Goal: Task Accomplishment & Management: Manage account settings

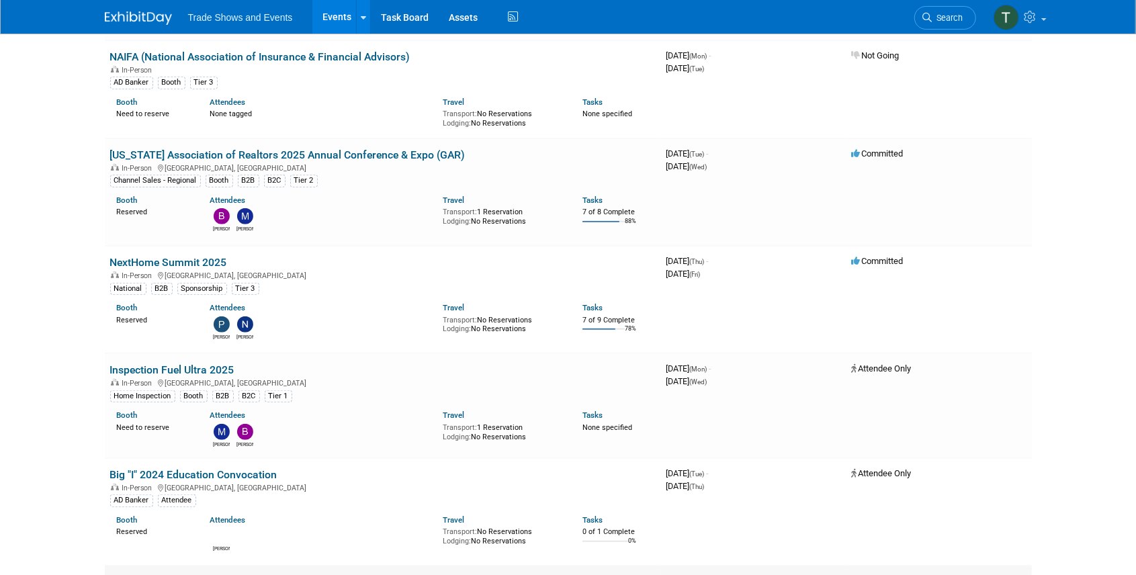
scroll to position [403, 0]
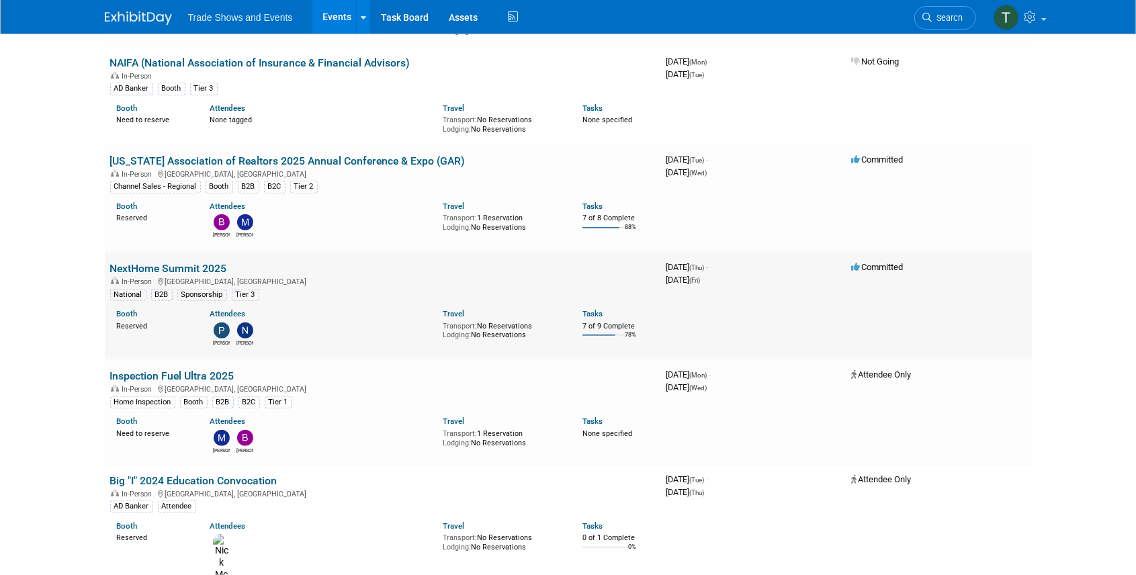
click at [156, 267] on link "NextHome Summit 2025" at bounding box center [168, 268] width 117 height 13
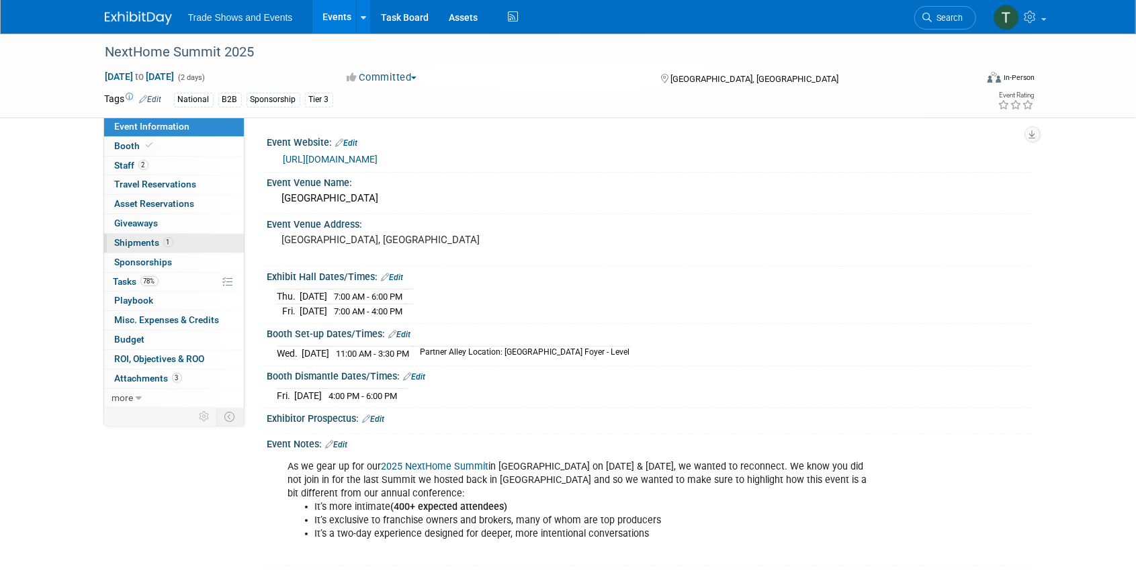
click at [141, 242] on span "Shipments 1" at bounding box center [144, 242] width 58 height 11
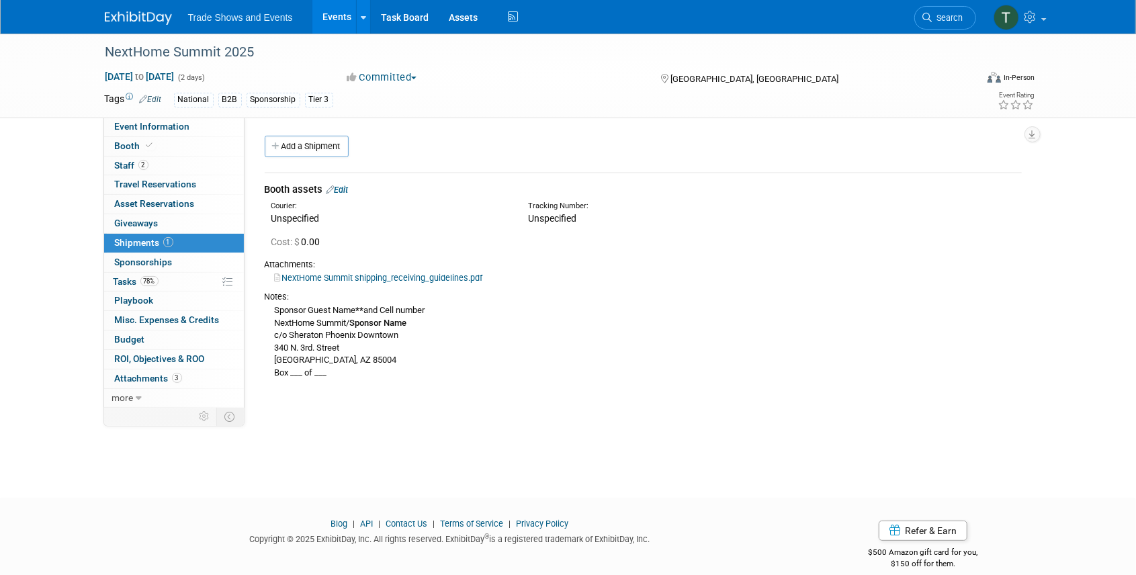
click at [349, 187] on link "Edit" at bounding box center [338, 190] width 22 height 10
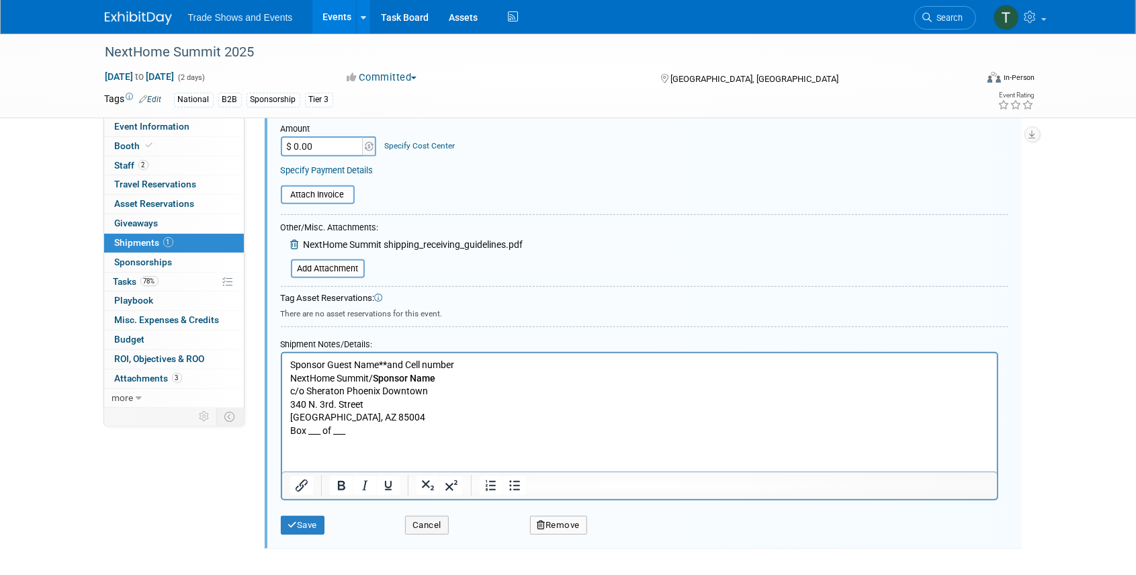
scroll to position [288, 0]
click at [340, 365] on p "Sponsor Guest Name ** and Cell number NextHome Summit/ Sponsor Name c/o Sherato…" at bounding box center [639, 396] width 699 height 79
drag, startPoint x: 468, startPoint y: 363, endPoint x: 279, endPoint y: 364, distance: 188.1
click at [282, 364] on html "Sponsor Guest Name ** and Cell number NextHome Summit/ Sponsor Name c/o Sherato…" at bounding box center [639, 394] width 715 height 85
click at [422, 375] on b "Sponsor Name" at bounding box center [403, 377] width 62 height 11
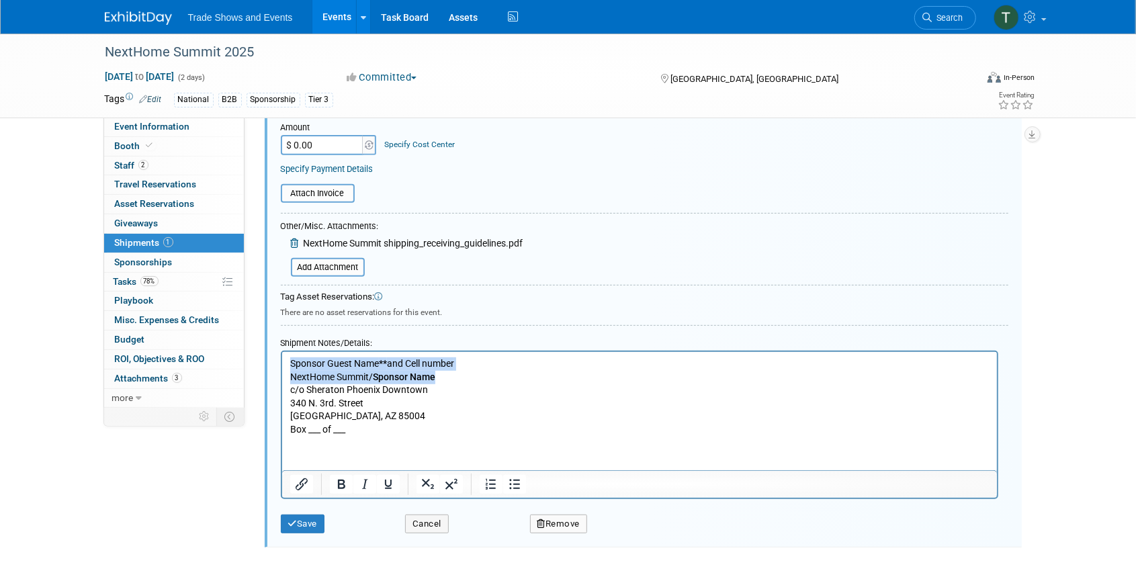
drag, startPoint x: 429, startPoint y: 377, endPoint x: 283, endPoint y: 368, distance: 146.1
click at [283, 368] on html "Sponsor Guest Name ** and Cell number NextHome Summit/ Sponsor Name c/o Sherato…" at bounding box center [639, 394] width 715 height 85
paste body "Rich Text Area. Press ALT-0 for help."
click at [306, 521] on button "Save" at bounding box center [303, 524] width 44 height 19
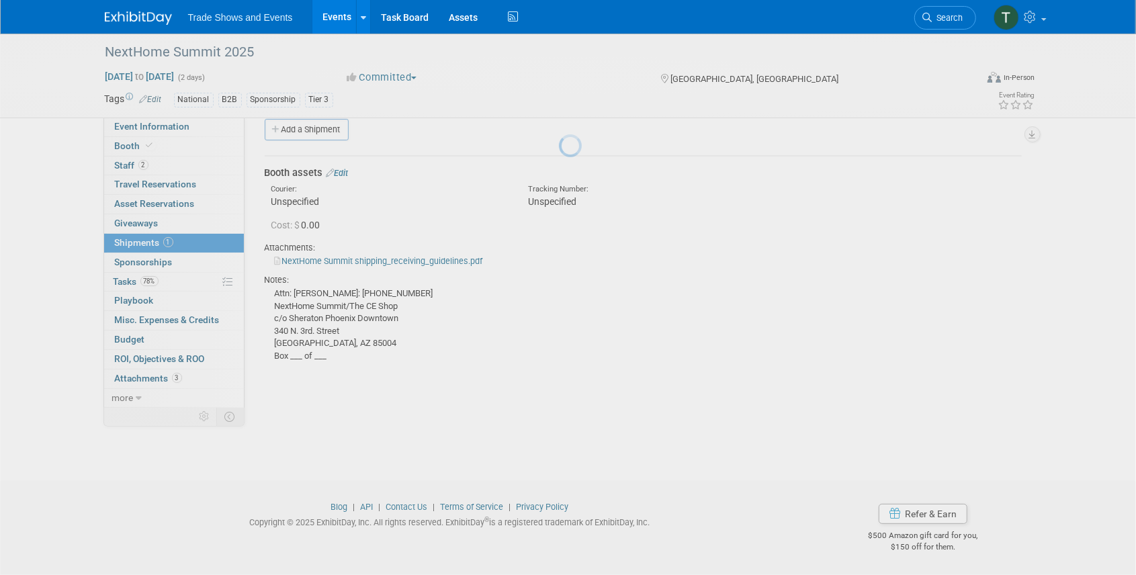
scroll to position [17, 0]
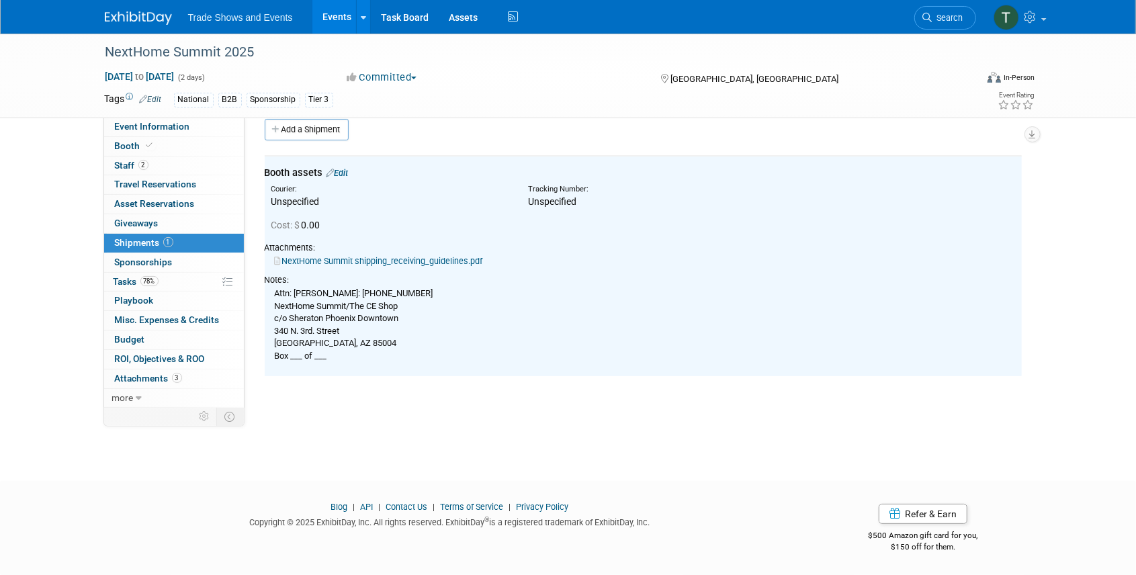
click at [406, 262] on link "NextHome Summit shipping_receiving_guidelines.pdf" at bounding box center [379, 261] width 208 height 10
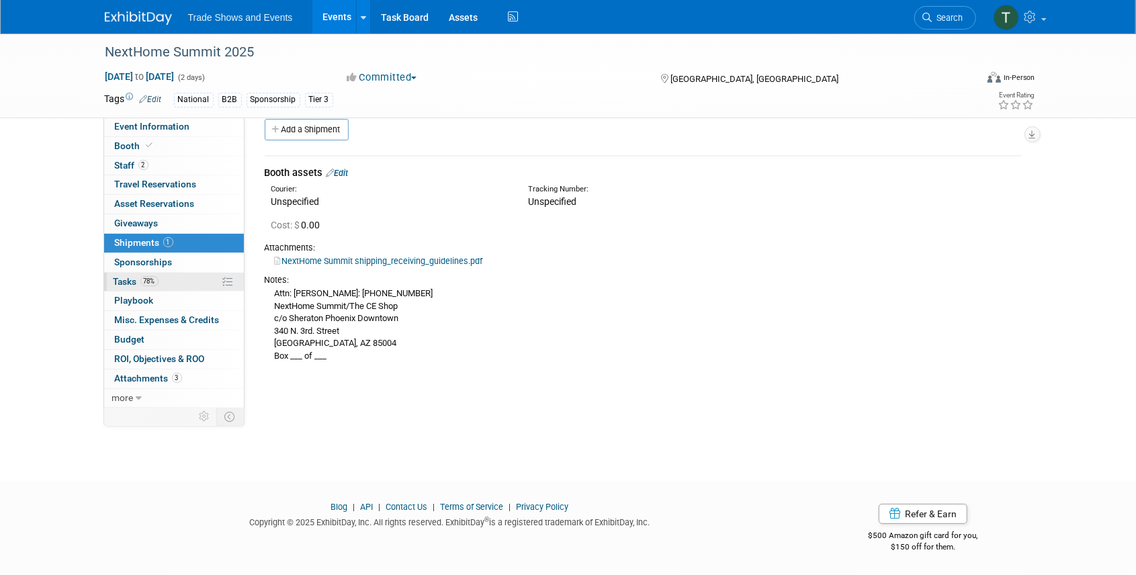
click at [126, 281] on span "Tasks 78%" at bounding box center [136, 281] width 45 height 11
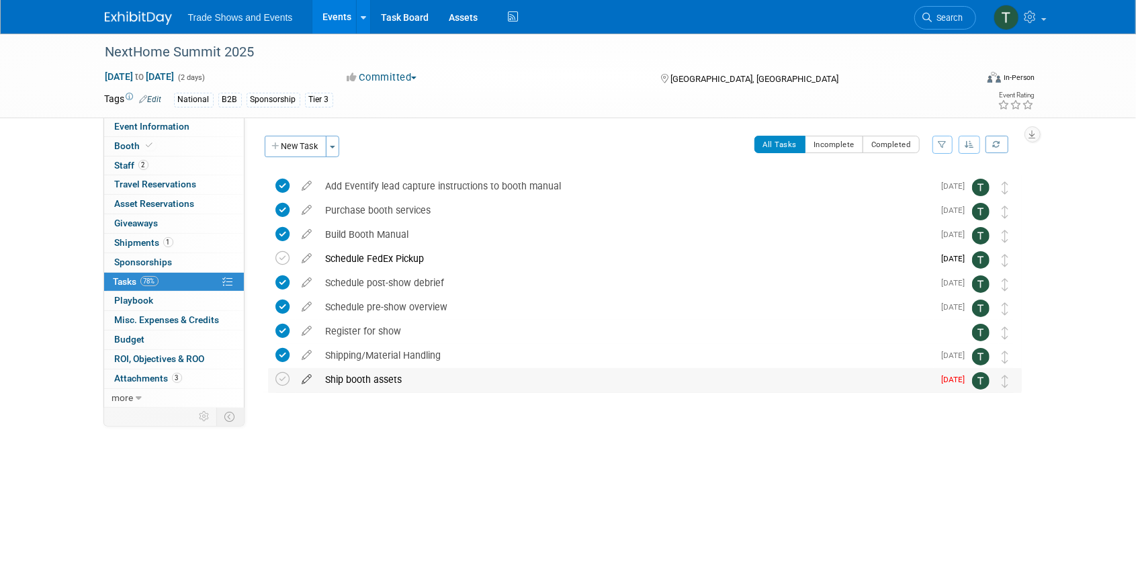
click at [312, 378] on icon at bounding box center [308, 376] width 24 height 17
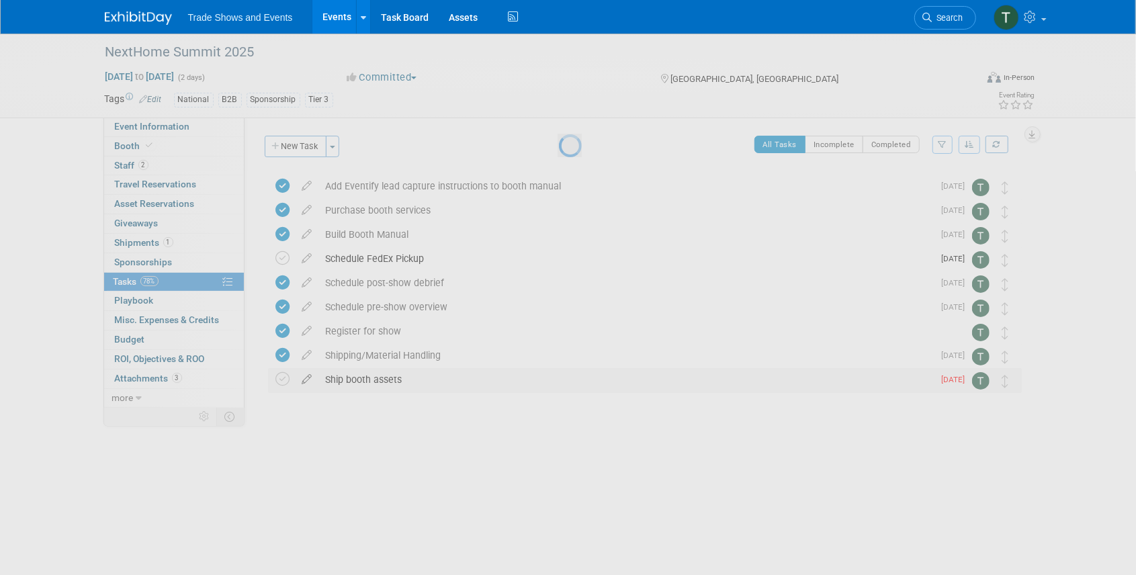
select select "7"
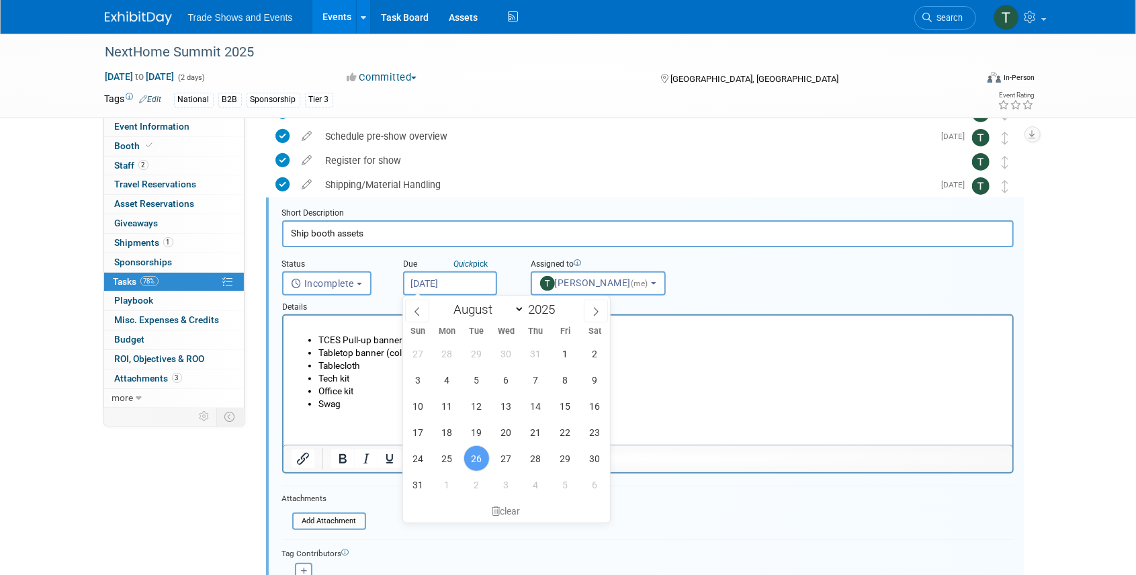
click at [468, 278] on input "Aug 26, 2025" at bounding box center [450, 283] width 94 height 24
click at [512, 459] on span "27" at bounding box center [506, 458] width 26 height 26
type input "Aug 27, 2025"
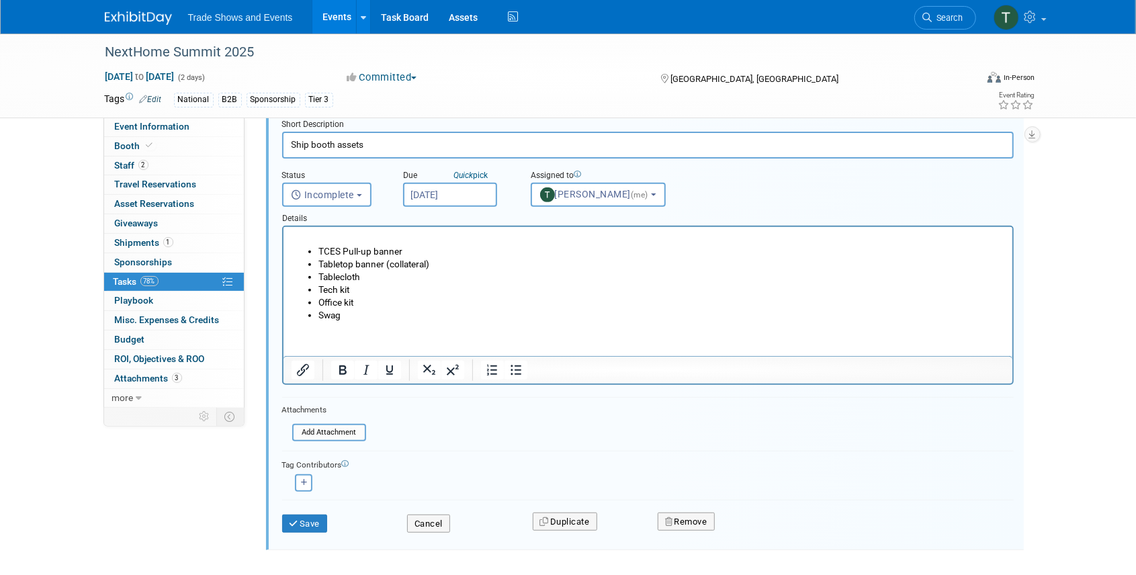
scroll to position [261, 0]
click at [313, 519] on button "Save" at bounding box center [305, 522] width 46 height 19
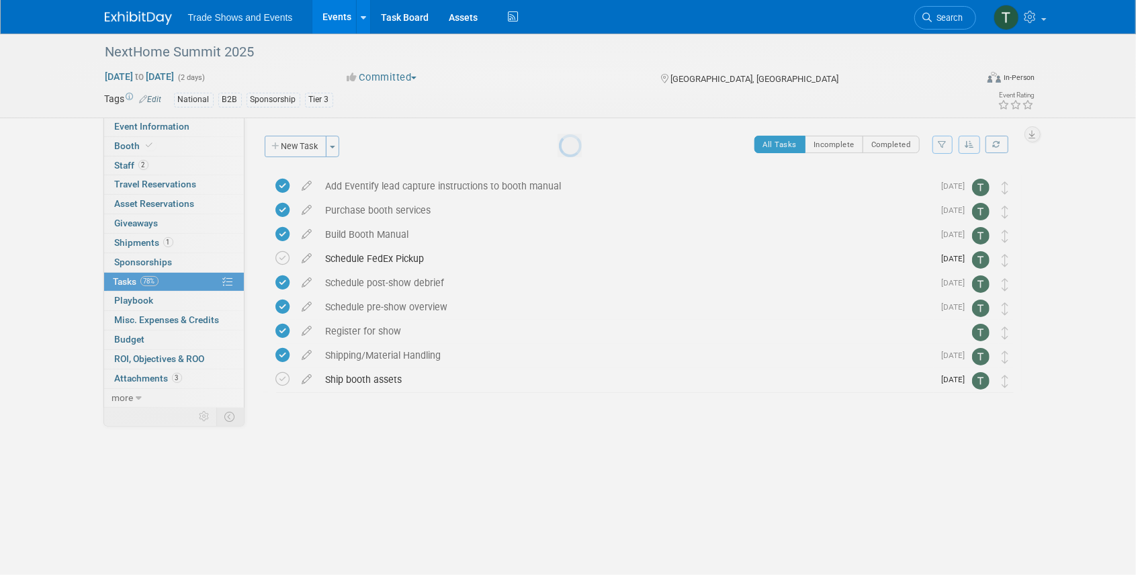
scroll to position [0, 0]
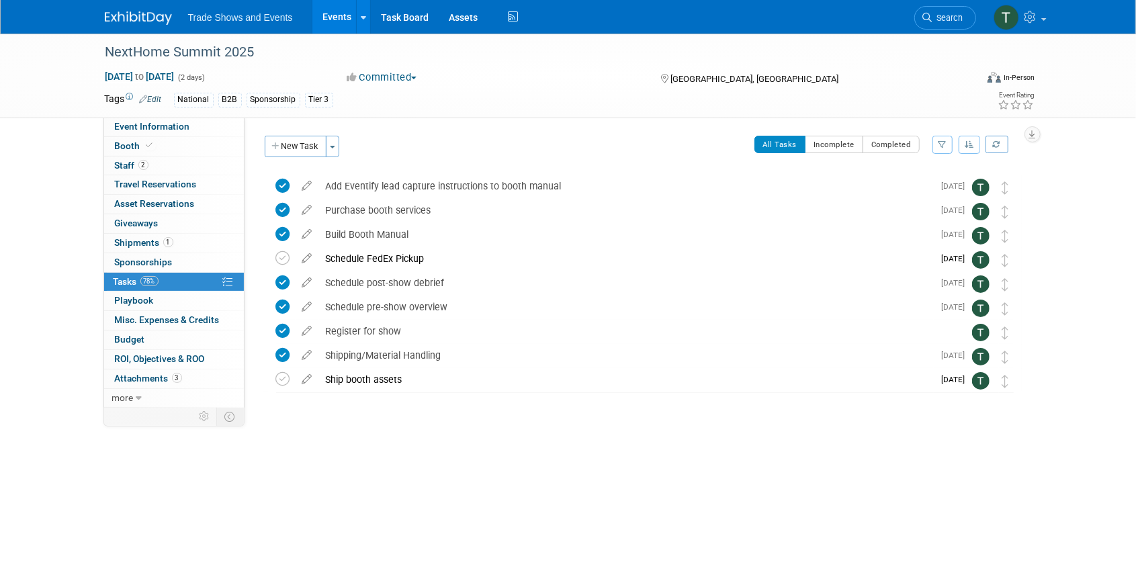
click at [332, 24] on link "Events" at bounding box center [336, 17] width 49 height 34
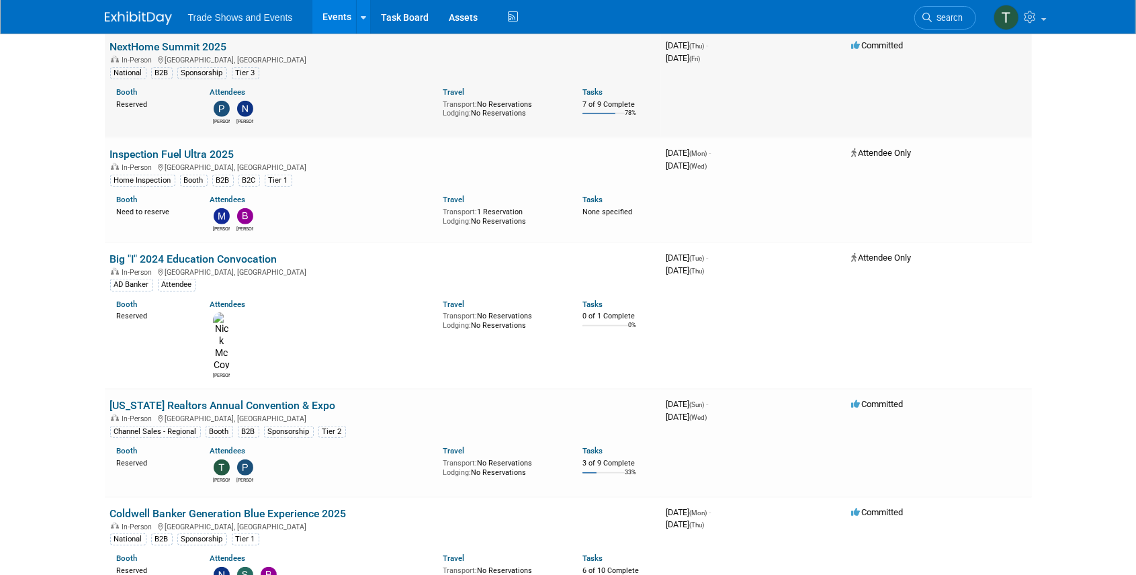
scroll to position [627, 0]
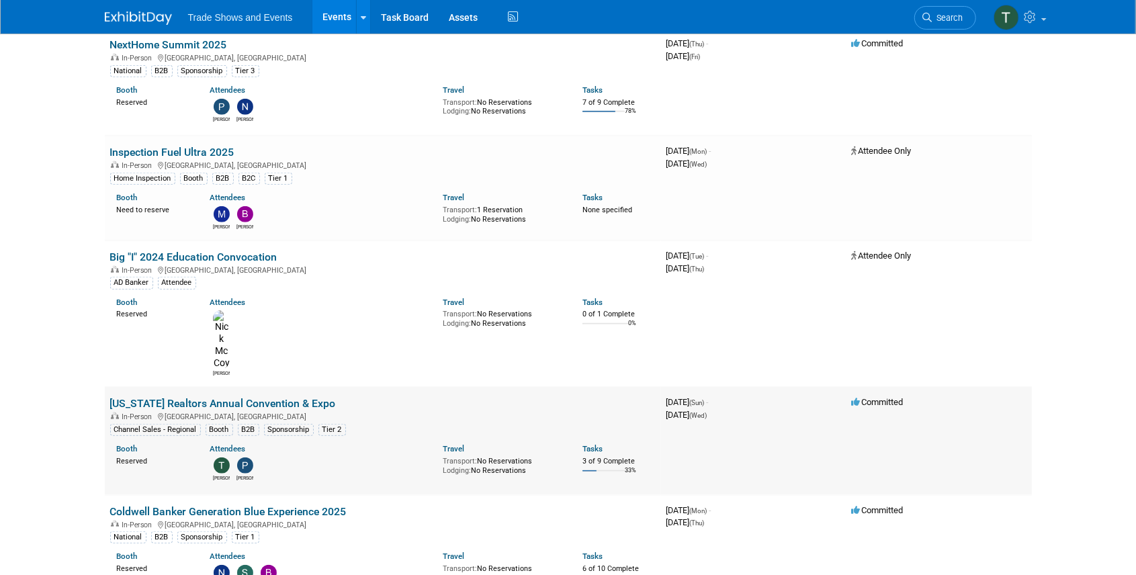
click at [247, 397] on link "[US_STATE] Realtors Annual Convention & Expo" at bounding box center [223, 403] width 226 height 13
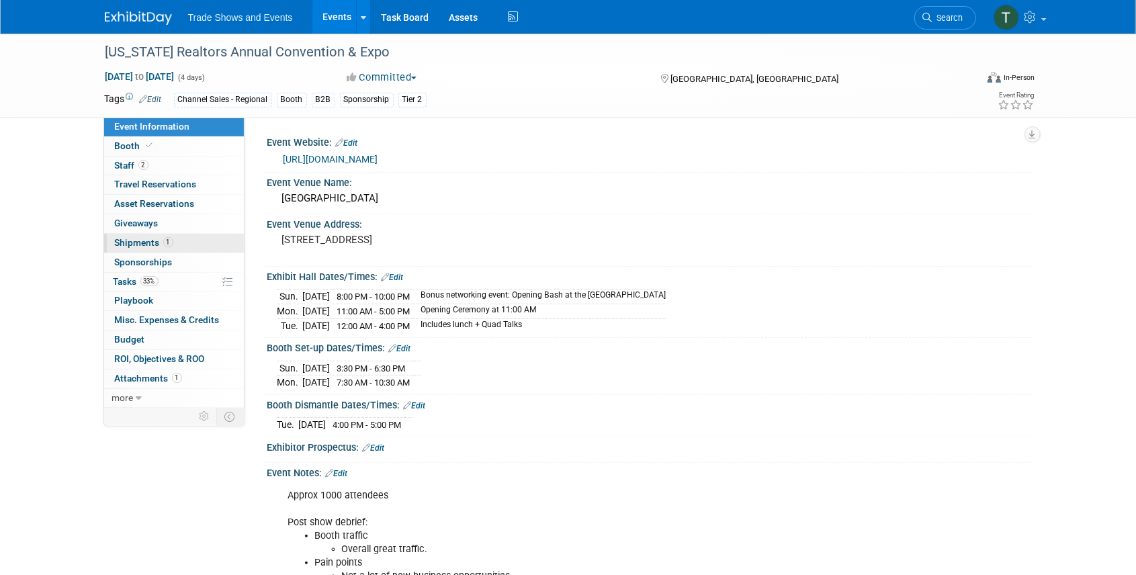
click at [156, 237] on span "Shipments 1" at bounding box center [144, 242] width 58 height 11
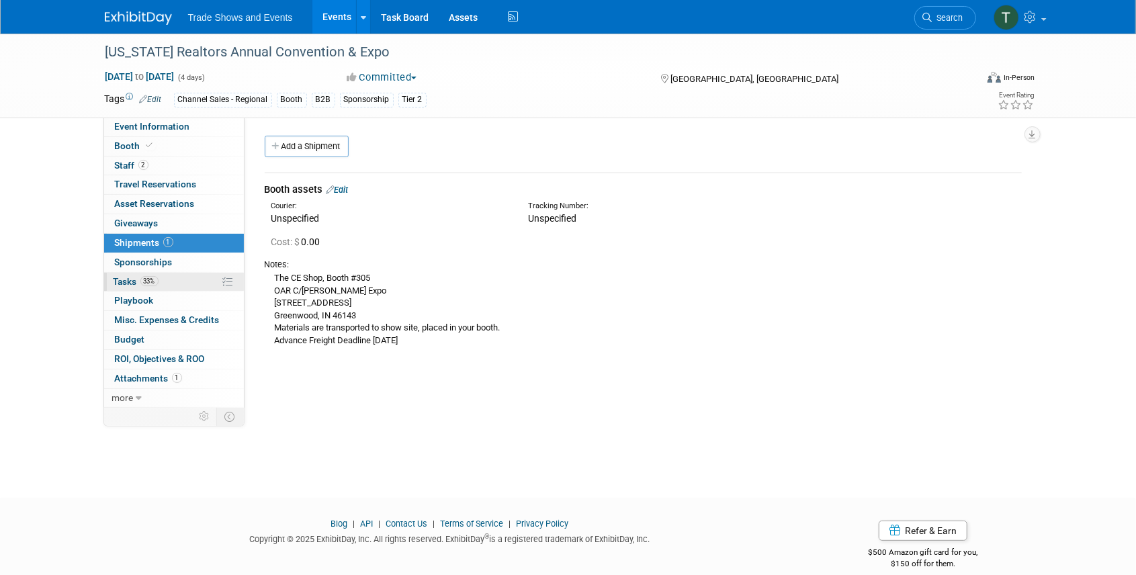
click at [125, 284] on span "Tasks 33%" at bounding box center [136, 281] width 45 height 11
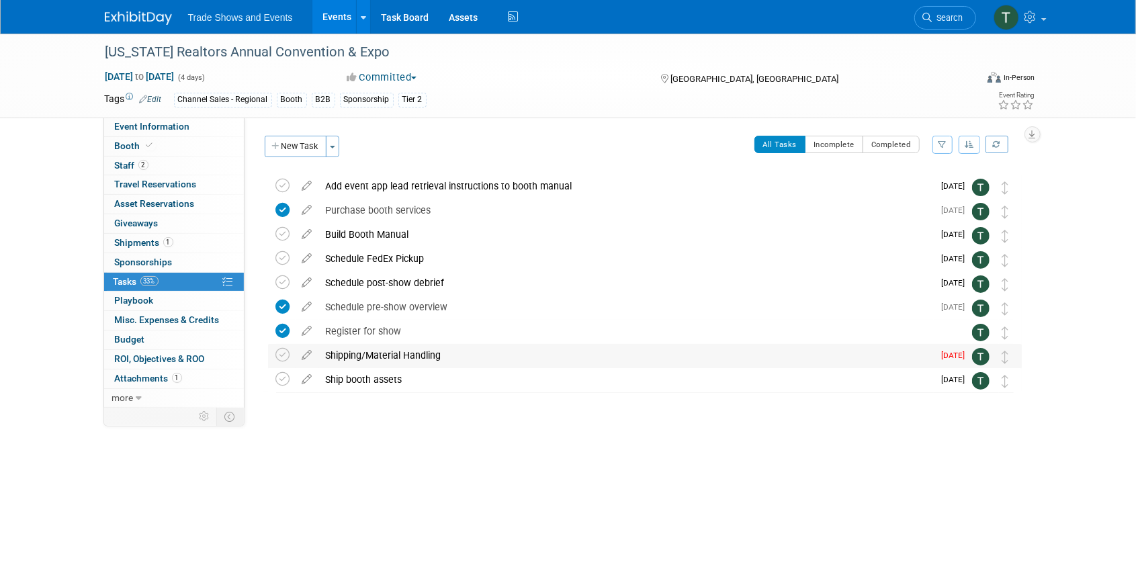
click at [340, 354] on div "Shipping/Material Handling" at bounding box center [626, 355] width 615 height 23
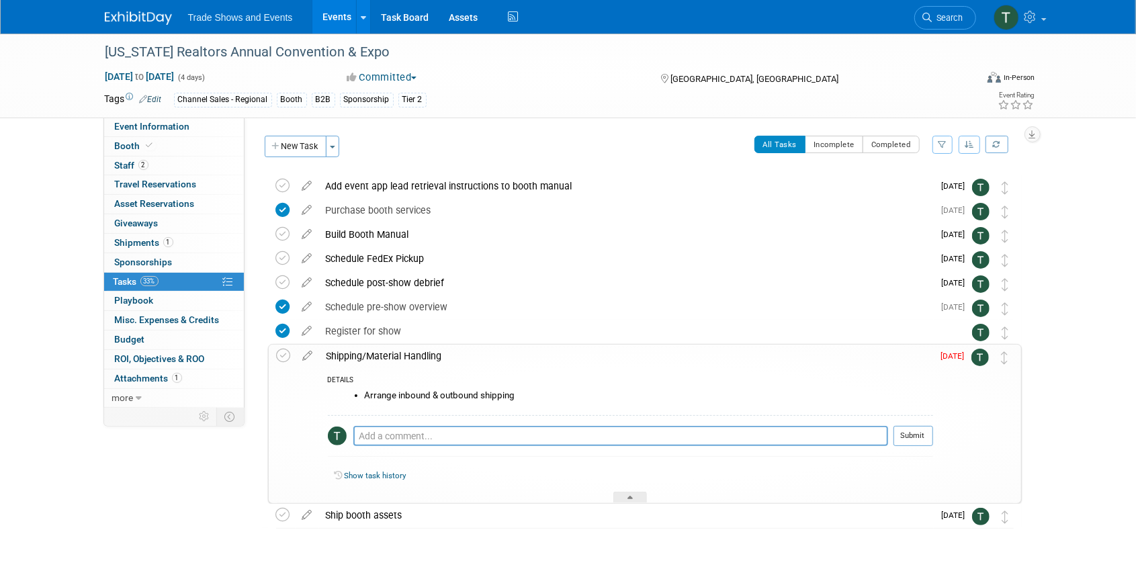
click at [341, 354] on div "Shipping/Material Handling" at bounding box center [626, 356] width 613 height 23
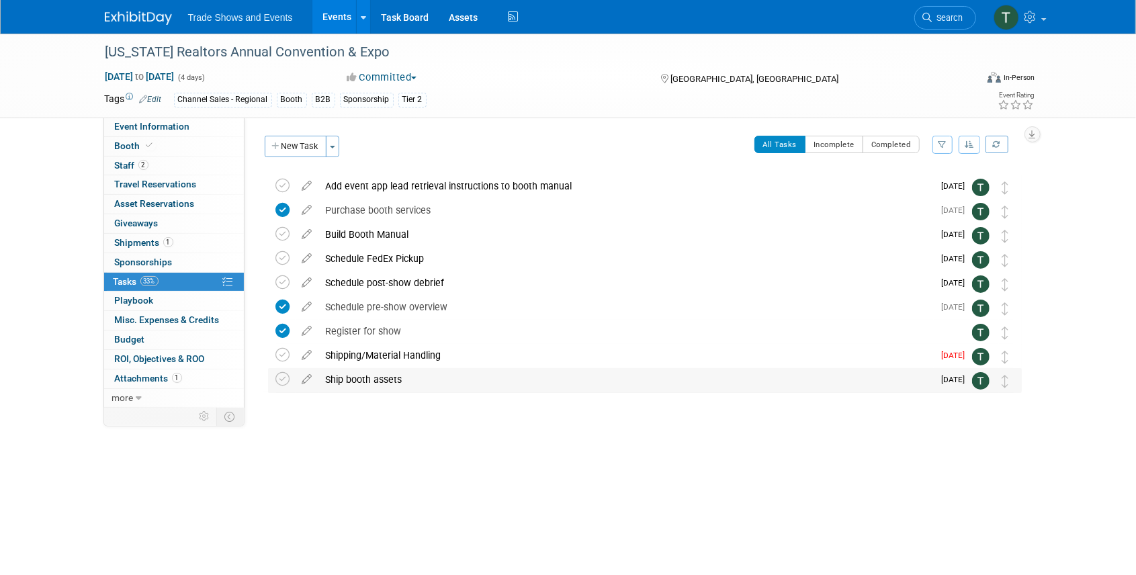
click at [370, 379] on div "Ship booth assets" at bounding box center [626, 379] width 615 height 23
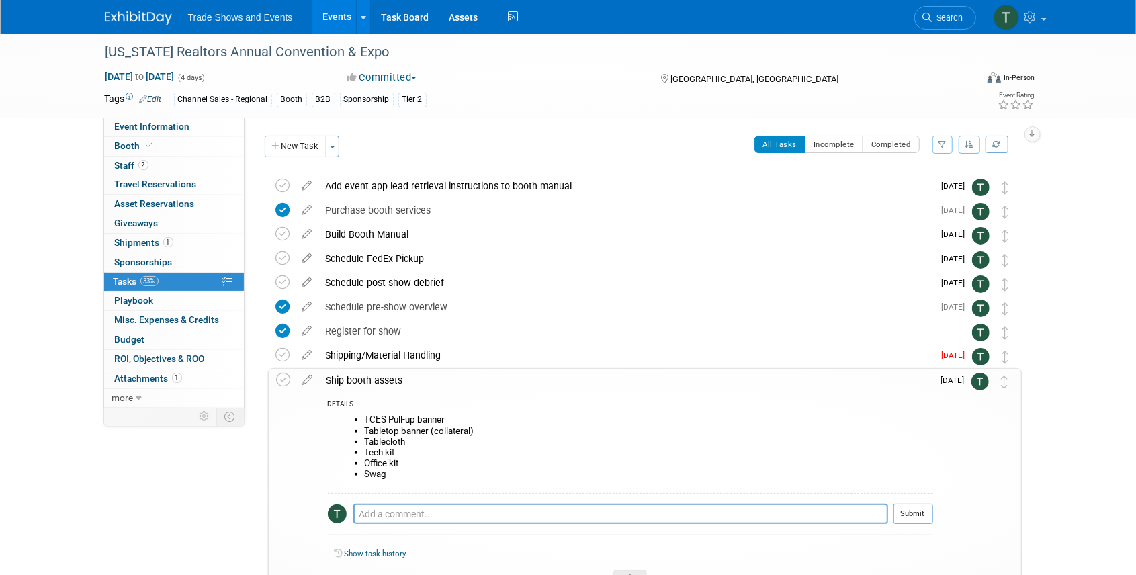
click at [416, 474] on li "Swag" at bounding box center [649, 474] width 568 height 11
click at [306, 380] on icon at bounding box center [308, 377] width 24 height 17
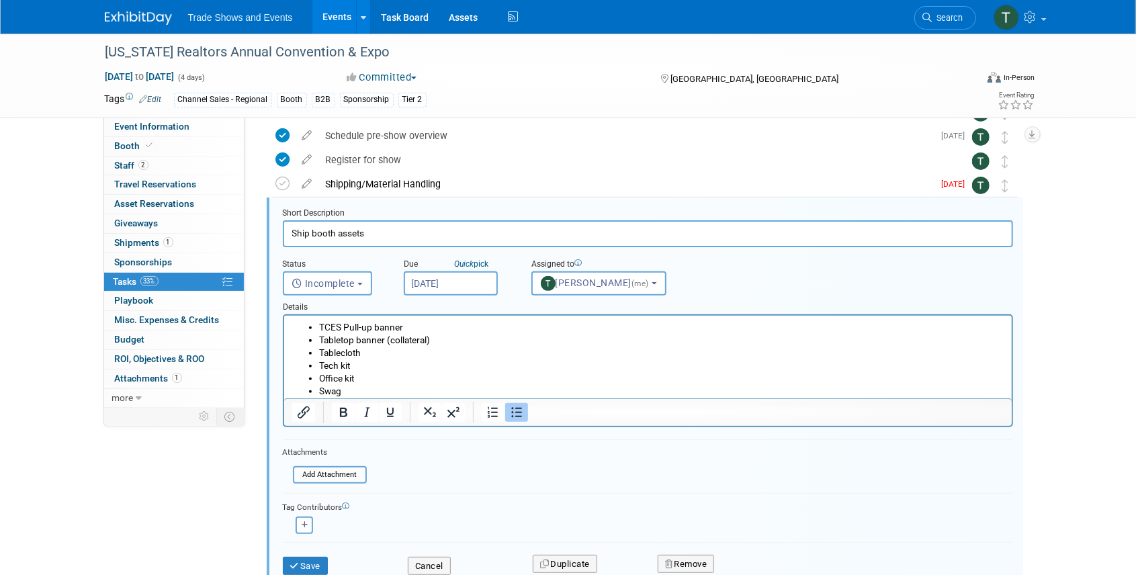
click at [350, 390] on li "Swag" at bounding box center [660, 391] width 685 height 13
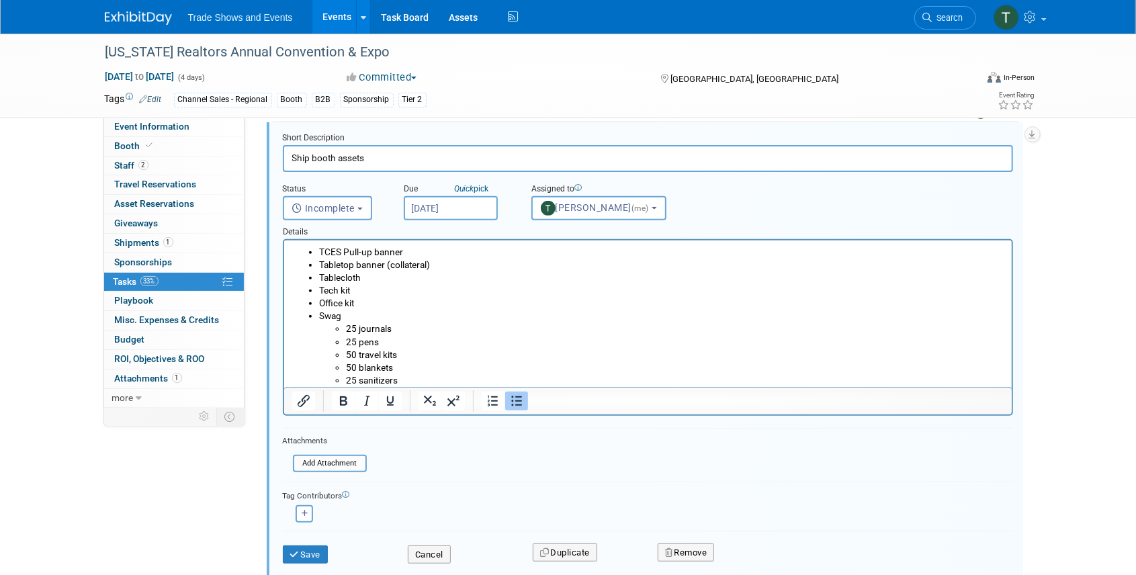
scroll to position [261, 0]
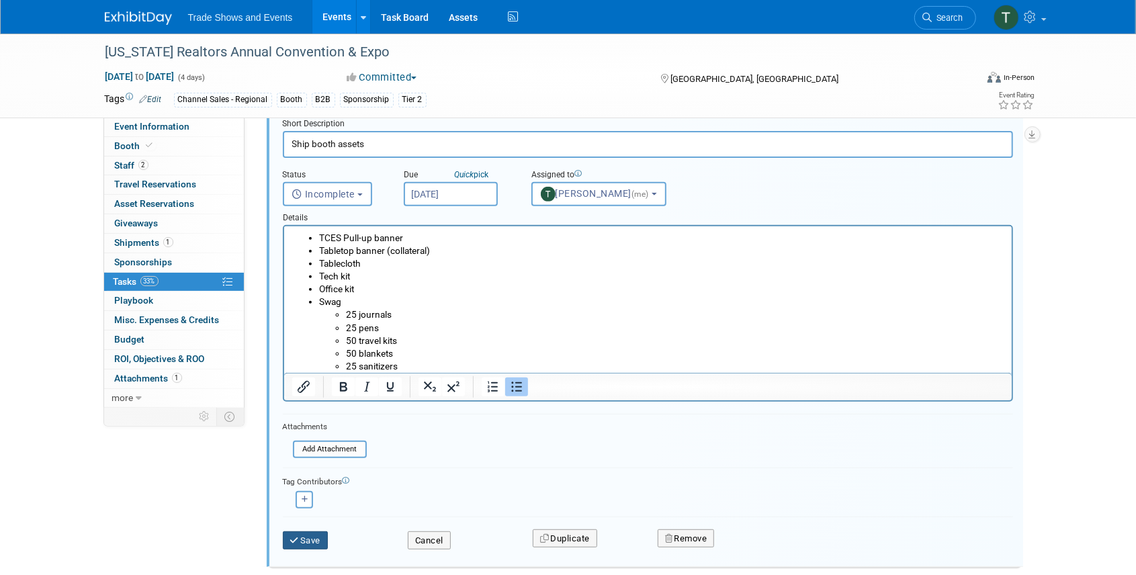
click at [306, 540] on button "Save" at bounding box center [306, 540] width 46 height 19
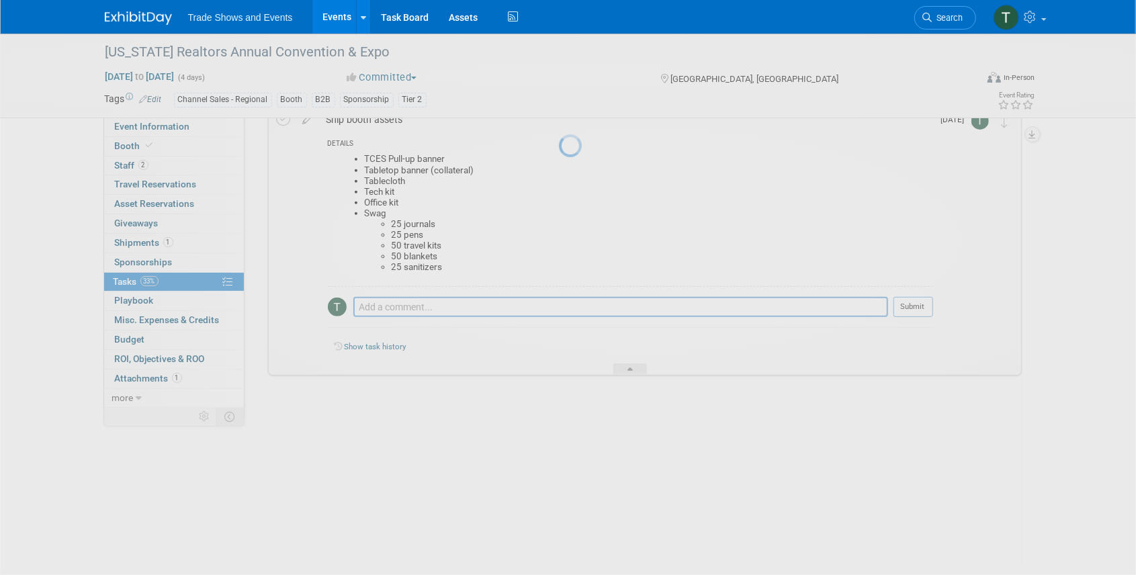
scroll to position [142, 0]
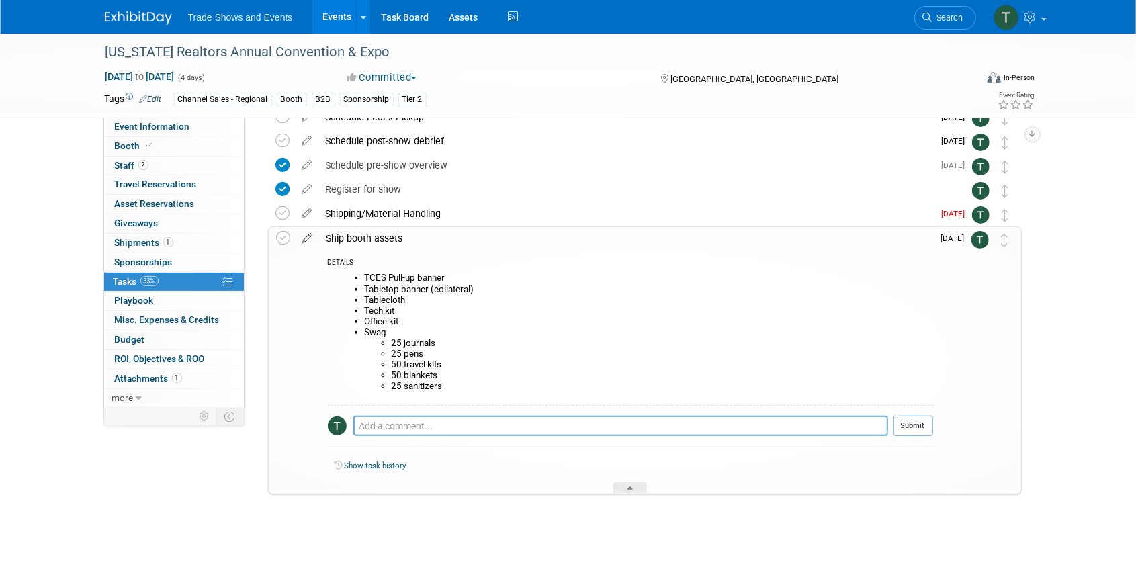
click at [309, 237] on icon at bounding box center [308, 235] width 24 height 17
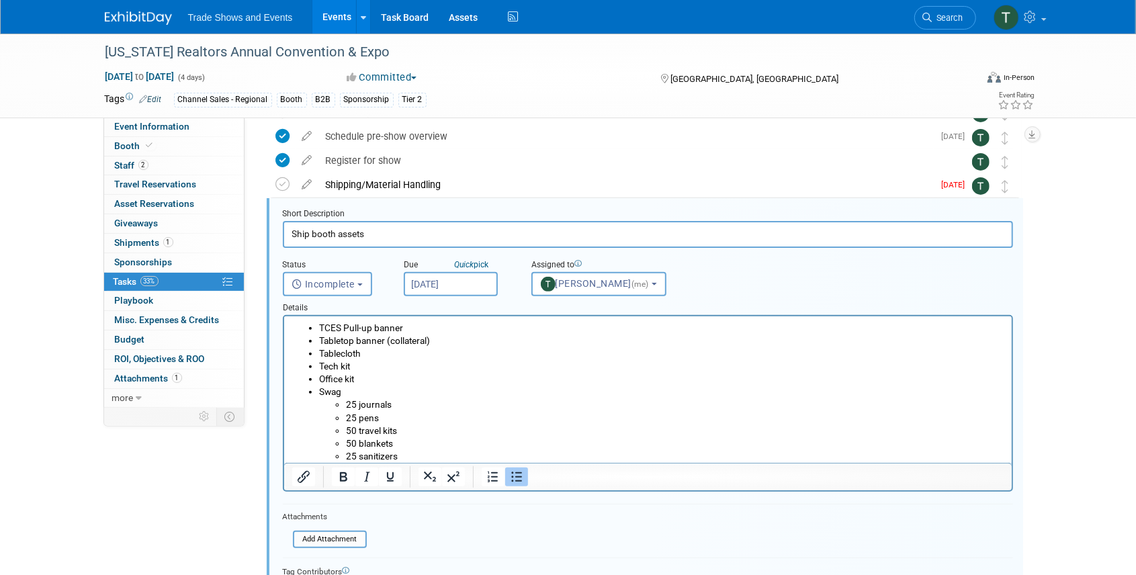
scroll to position [171, 0]
click at [306, 212] on div "Short Description" at bounding box center [648, 214] width 730 height 13
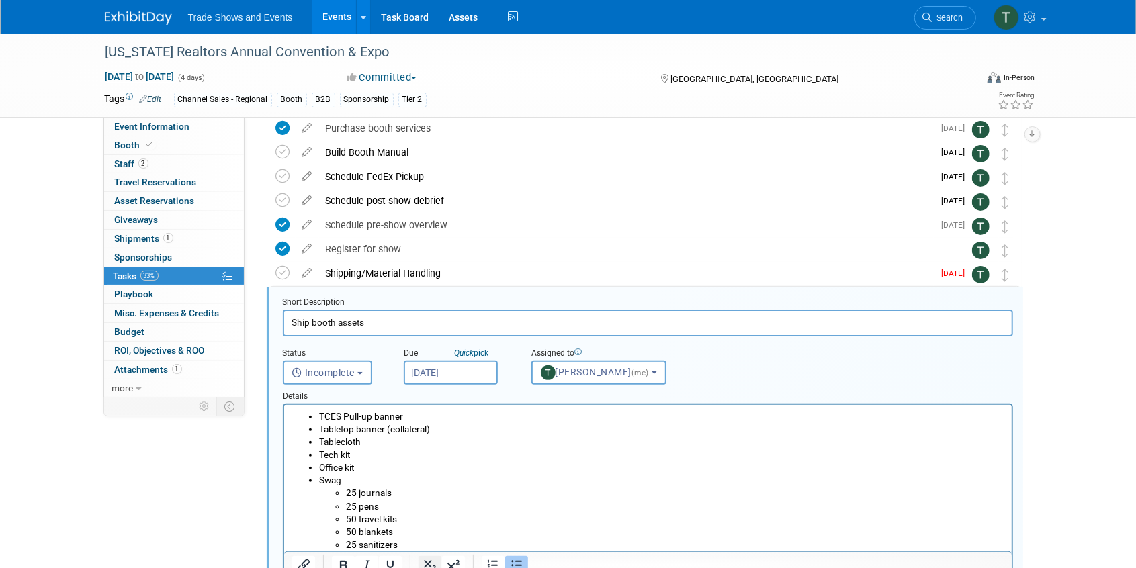
scroll to position [82, 0]
click at [327, 273] on div "Shipping/Material Handling" at bounding box center [626, 273] width 615 height 23
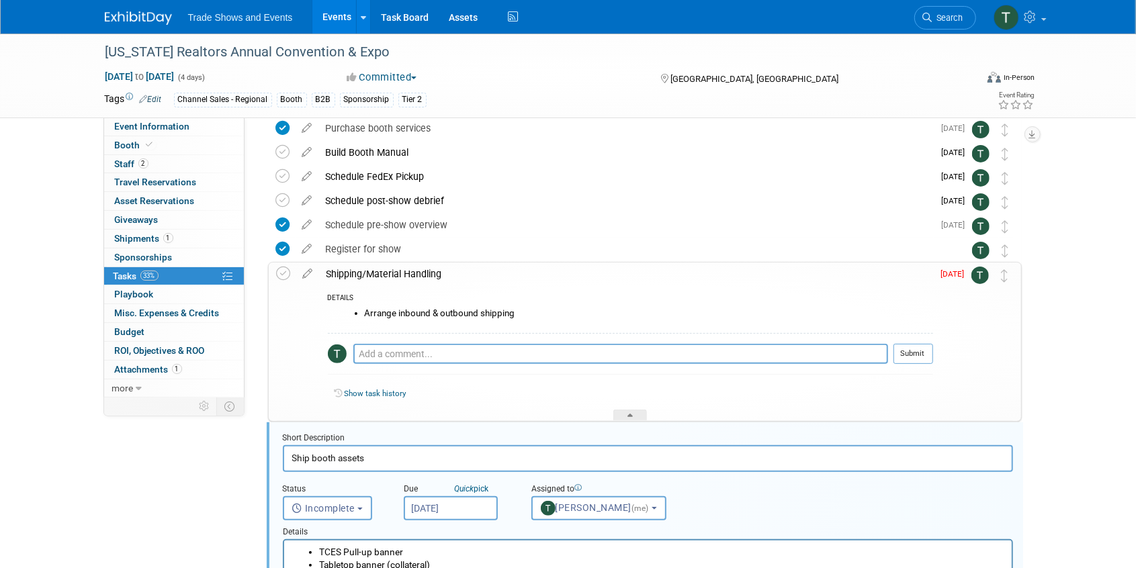
click at [327, 273] on div "Shipping/Material Handling" at bounding box center [626, 274] width 613 height 23
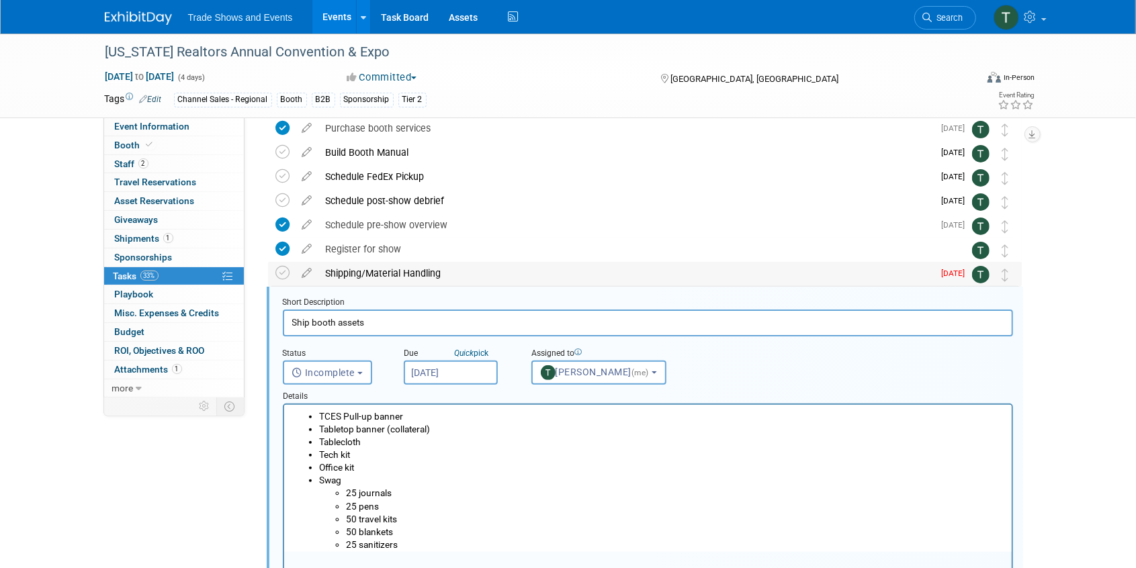
click at [327, 273] on div "Shipping/Material Handling" at bounding box center [626, 273] width 615 height 23
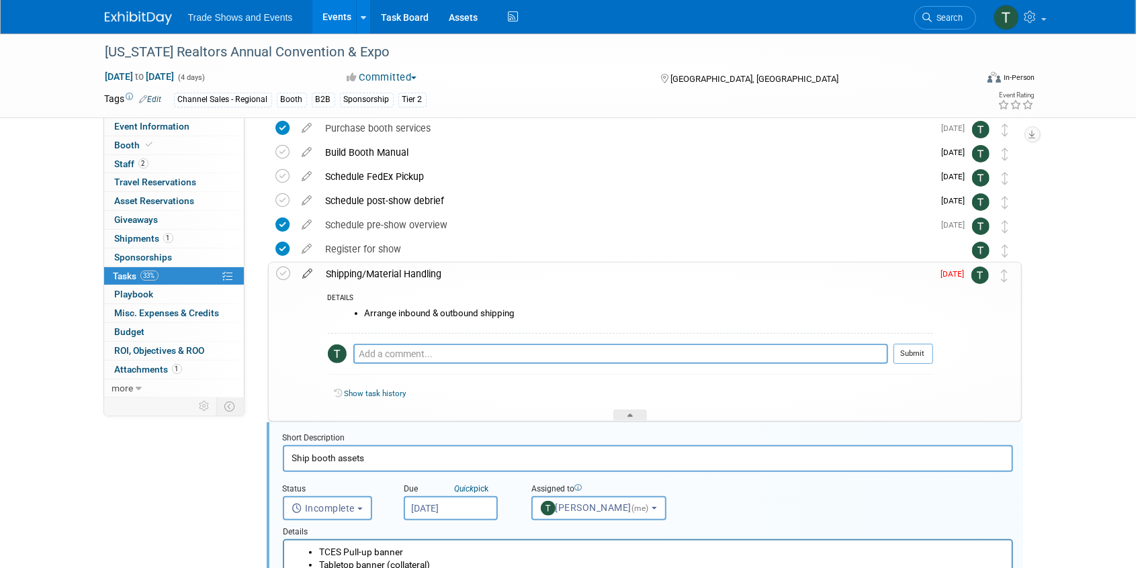
click at [307, 273] on icon at bounding box center [308, 271] width 24 height 17
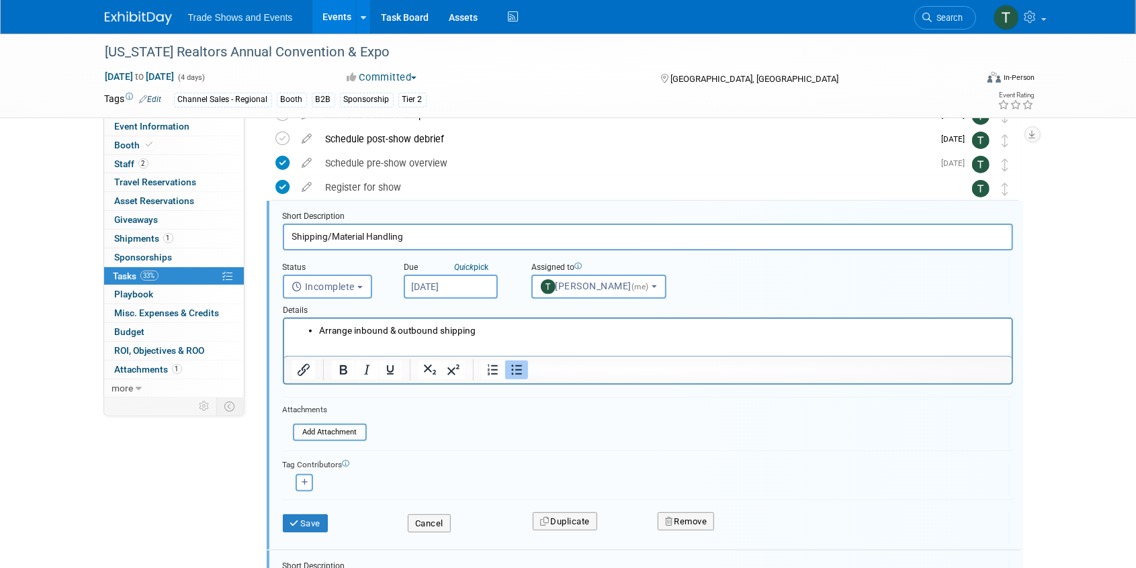
scroll to position [147, 0]
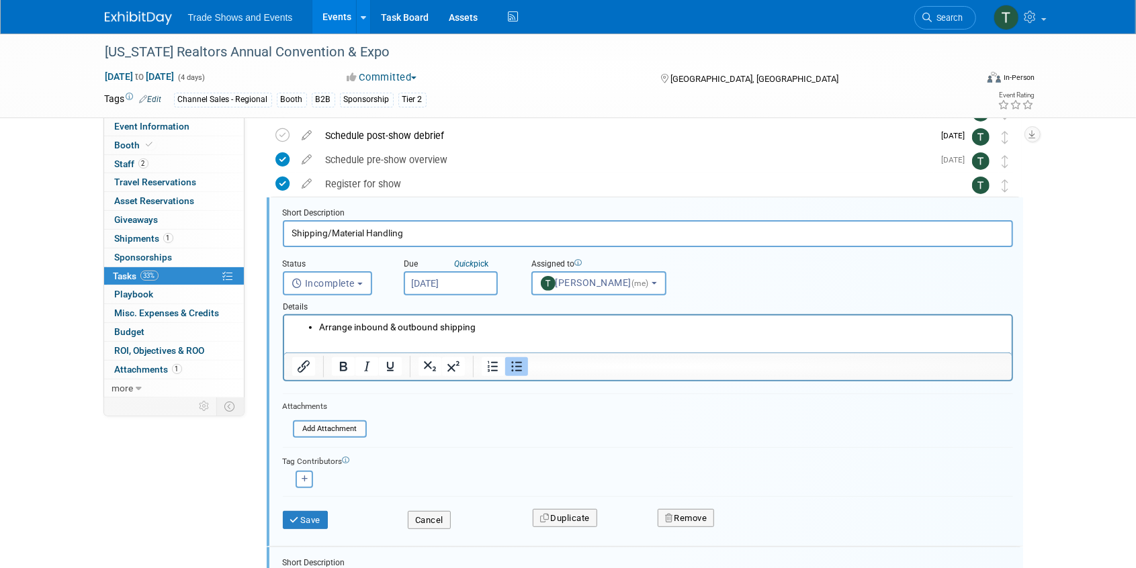
click at [437, 281] on input "Aug 26, 2025" at bounding box center [451, 283] width 94 height 24
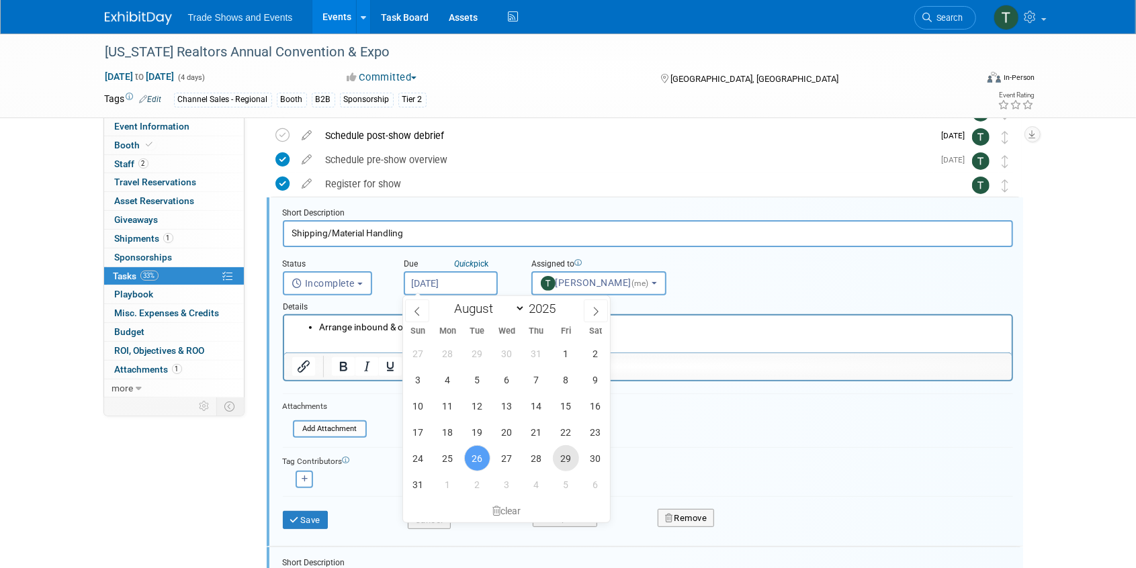
click at [564, 459] on span "29" at bounding box center [566, 458] width 26 height 26
type input "Aug 29, 2025"
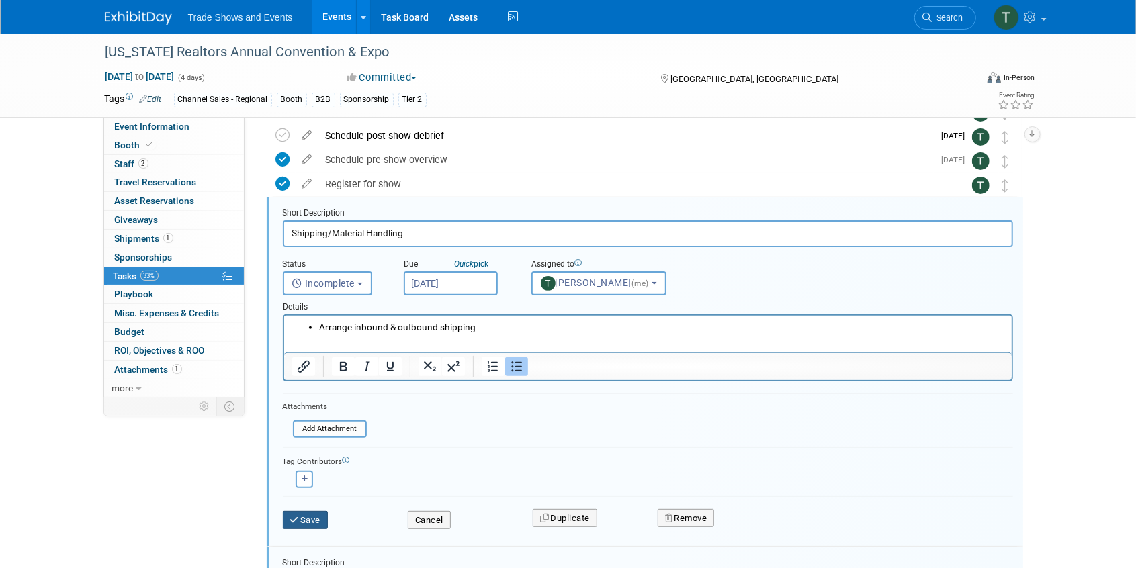
click at [310, 518] on button "Save" at bounding box center [306, 520] width 46 height 19
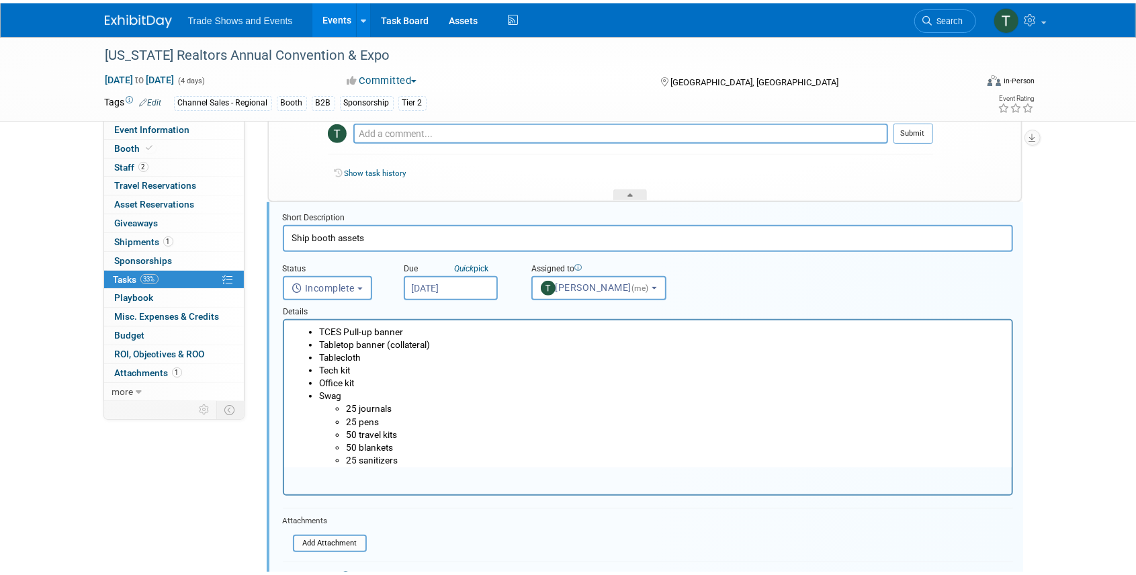
scroll to position [461, 0]
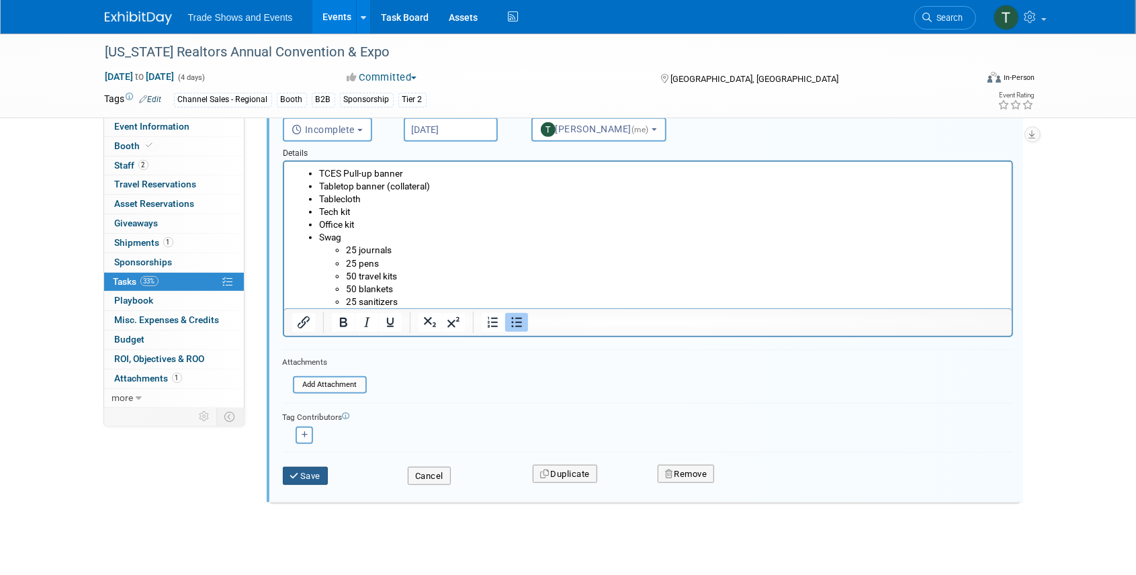
click at [325, 472] on button "Save" at bounding box center [306, 476] width 46 height 19
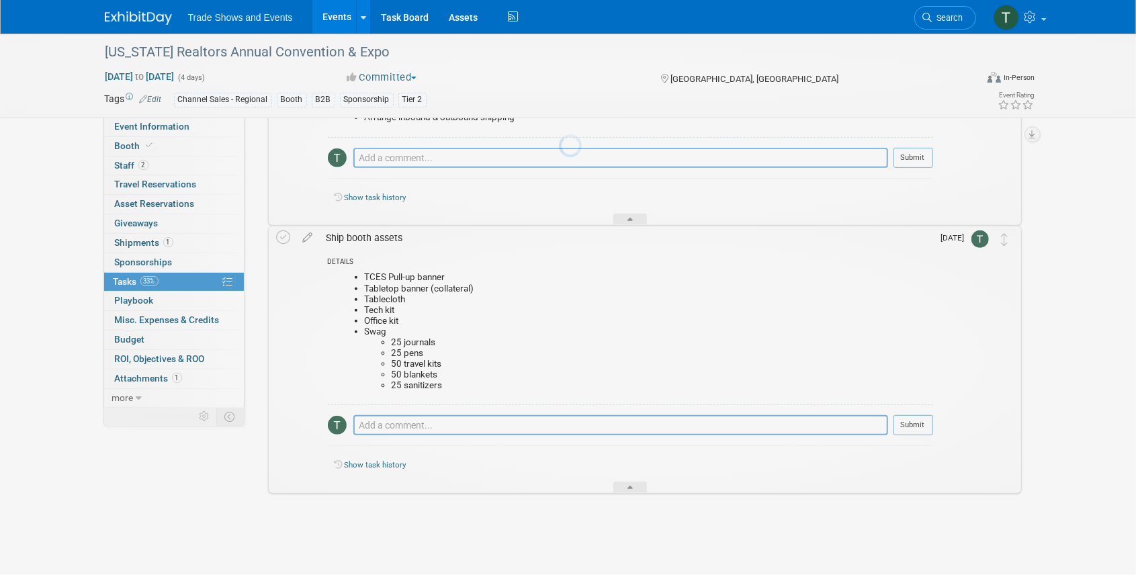
scroll to position [277, 0]
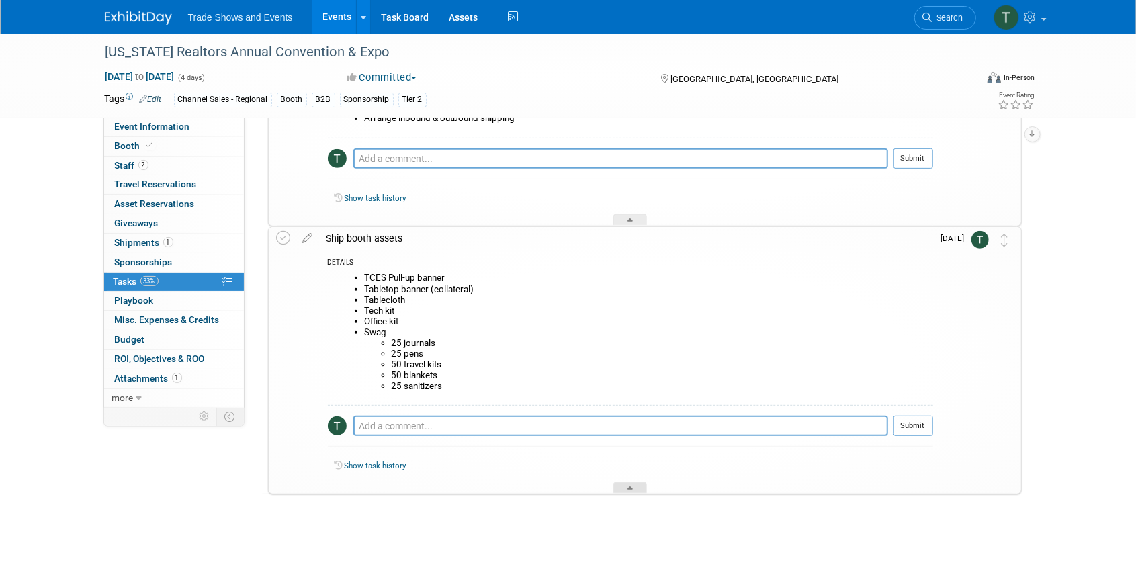
click at [633, 488] on icon at bounding box center [630, 490] width 5 height 8
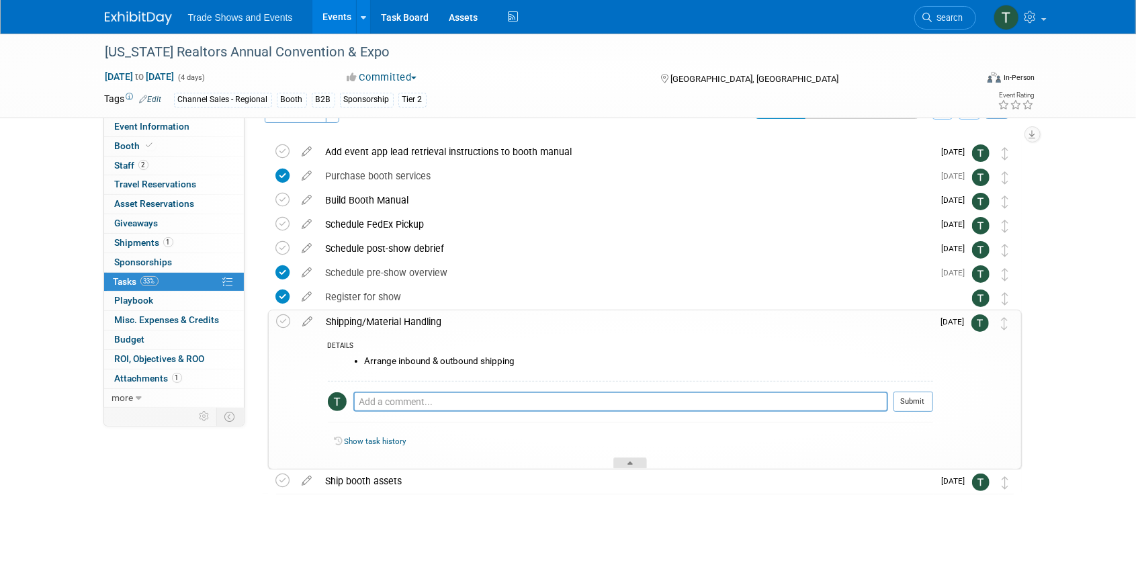
click at [641, 460] on div at bounding box center [630, 463] width 34 height 11
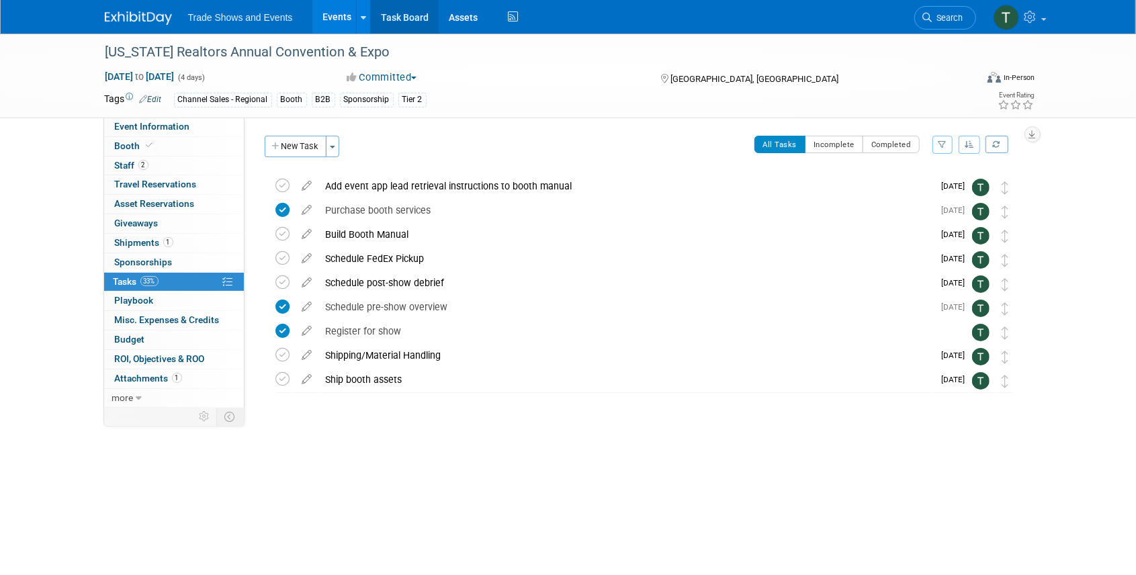
click at [399, 17] on link "Task Board" at bounding box center [405, 17] width 68 height 34
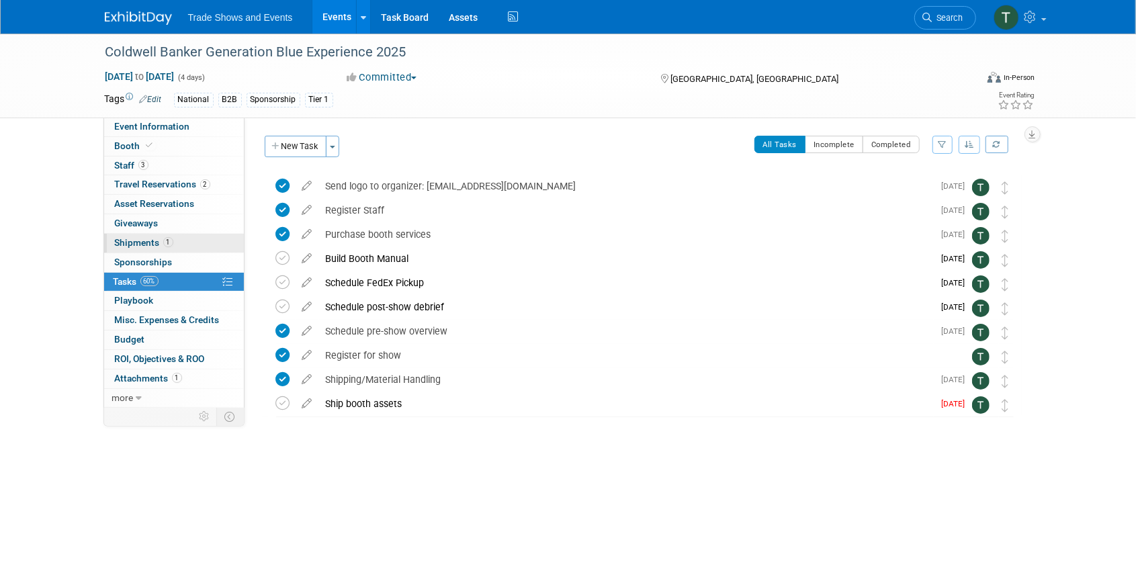
click at [141, 243] on span "Shipments 1" at bounding box center [144, 242] width 58 height 11
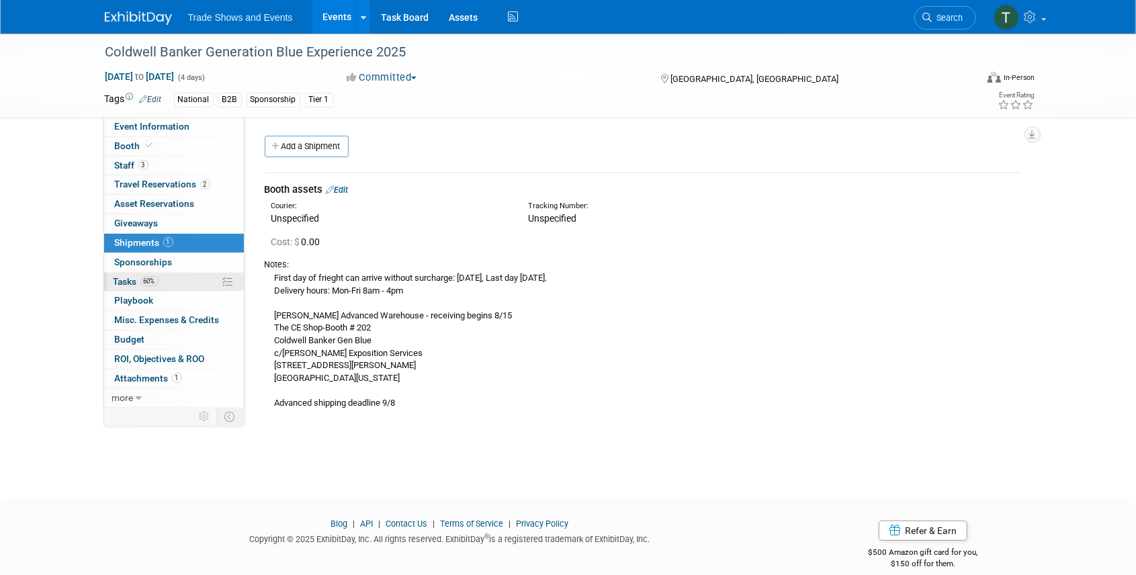
click at [134, 276] on span "Tasks 60%" at bounding box center [136, 281] width 45 height 11
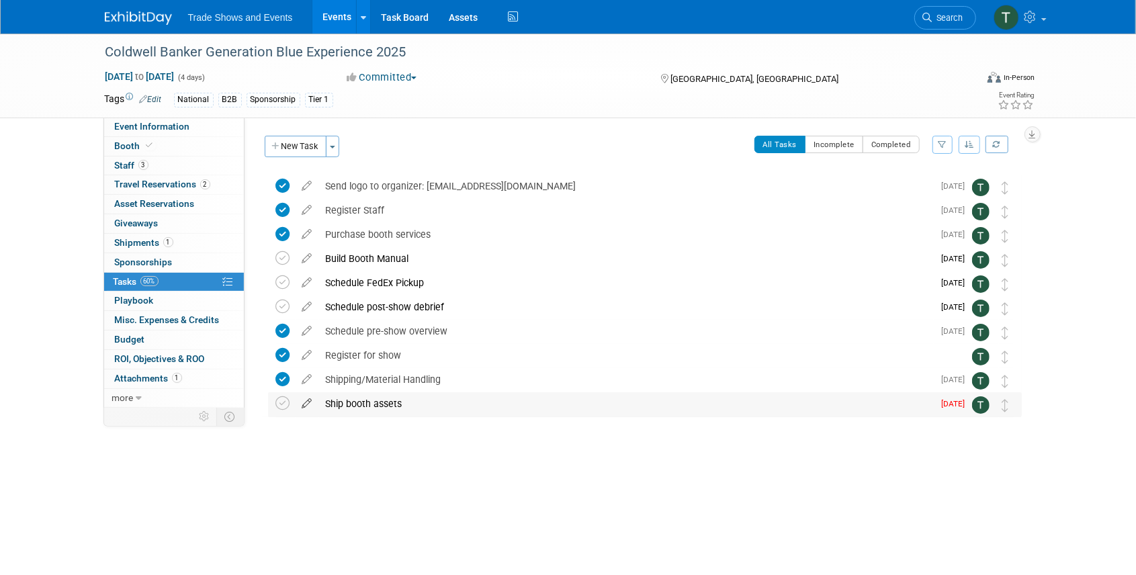
click at [308, 403] on icon at bounding box center [308, 400] width 24 height 17
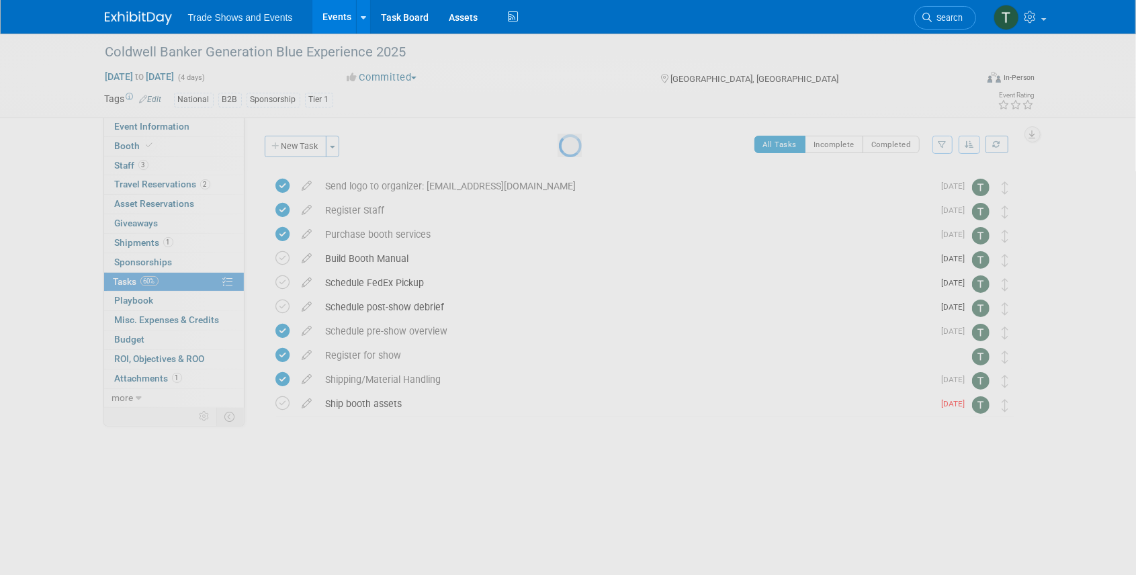
select select "7"
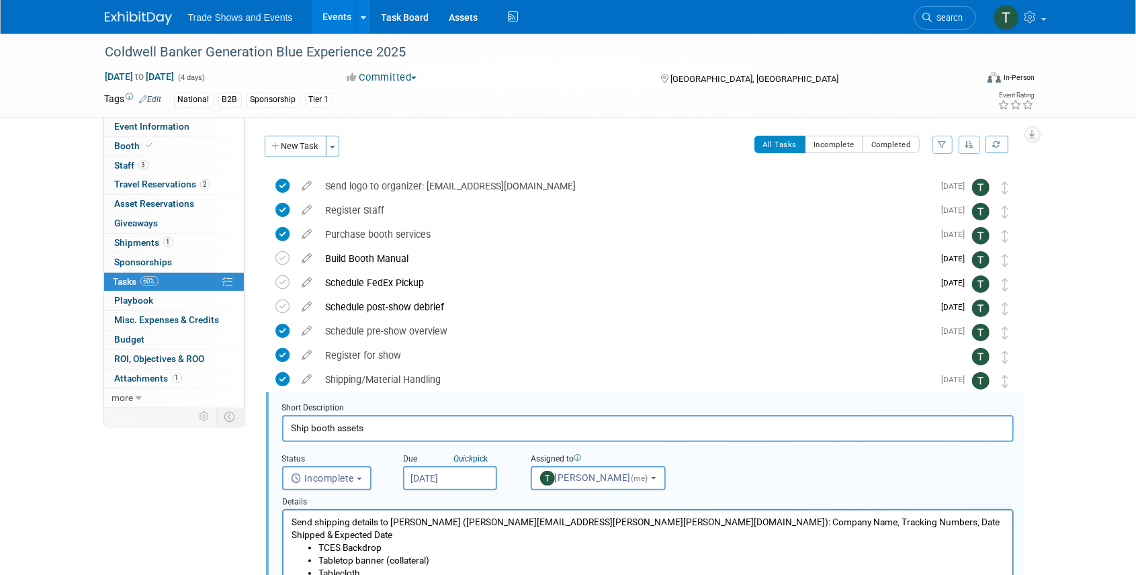
scroll to position [195, 0]
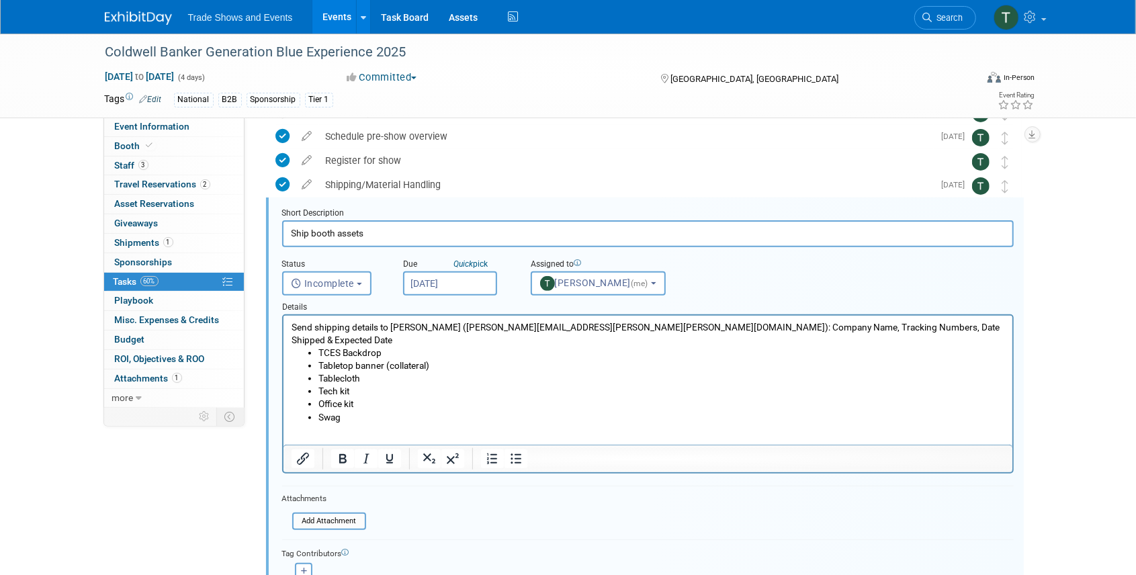
click at [465, 286] on input "[DATE]" at bounding box center [450, 283] width 94 height 24
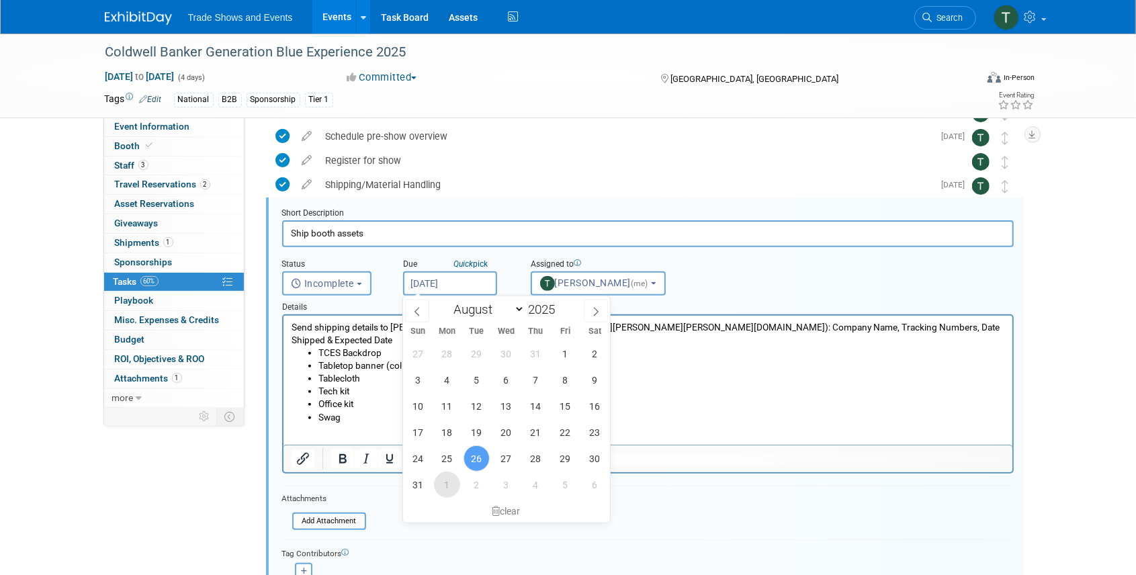
click at [451, 485] on span "1" at bounding box center [447, 485] width 26 height 26
type input "Sep 1, 2025"
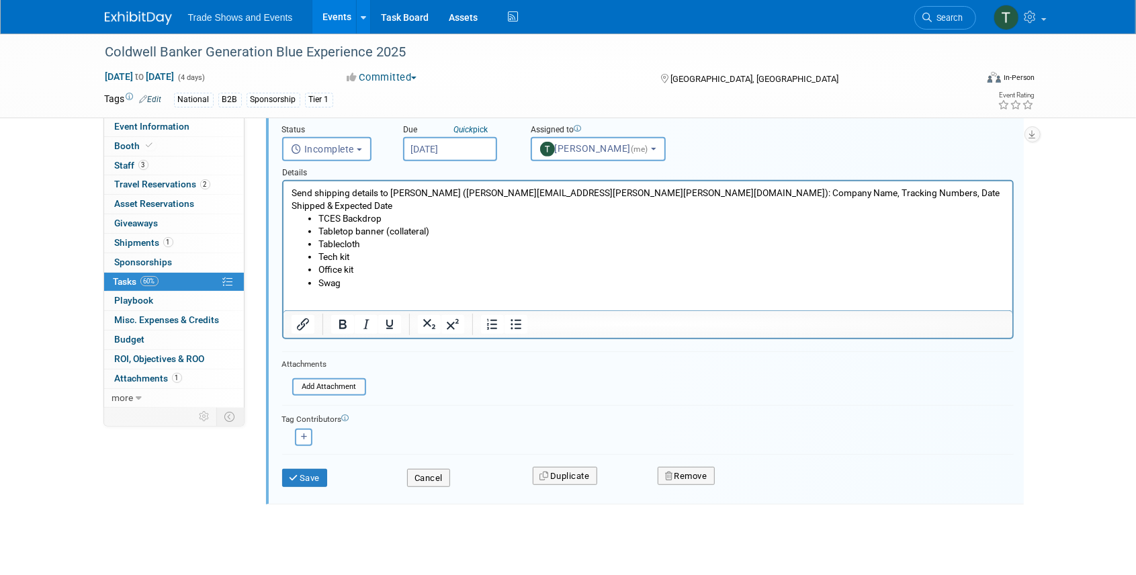
scroll to position [329, 0]
click at [309, 476] on button "Save" at bounding box center [305, 478] width 46 height 19
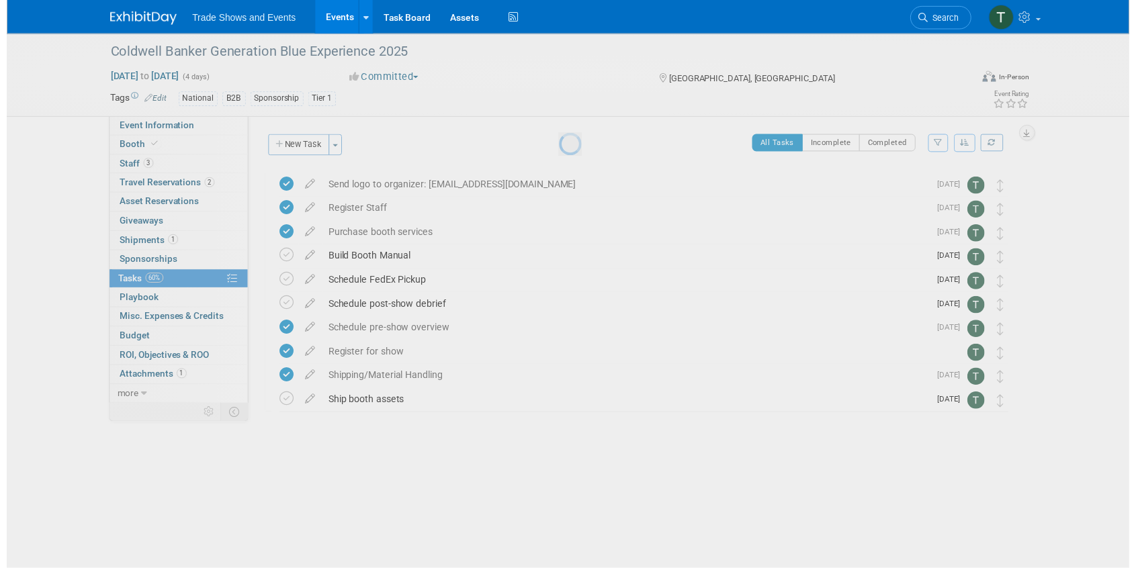
scroll to position [0, 0]
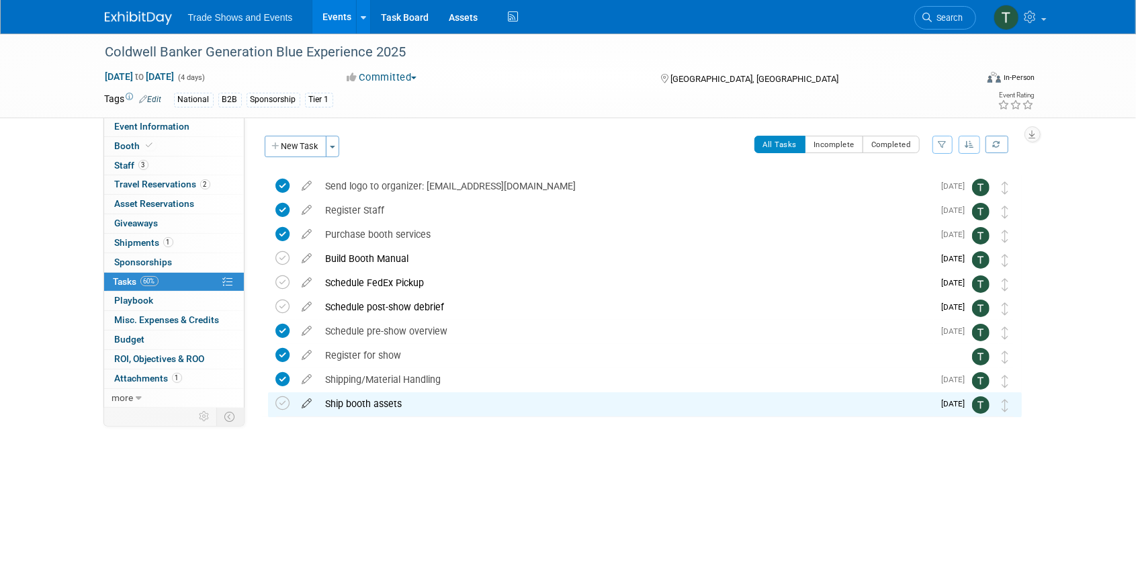
click at [309, 406] on icon at bounding box center [308, 400] width 24 height 17
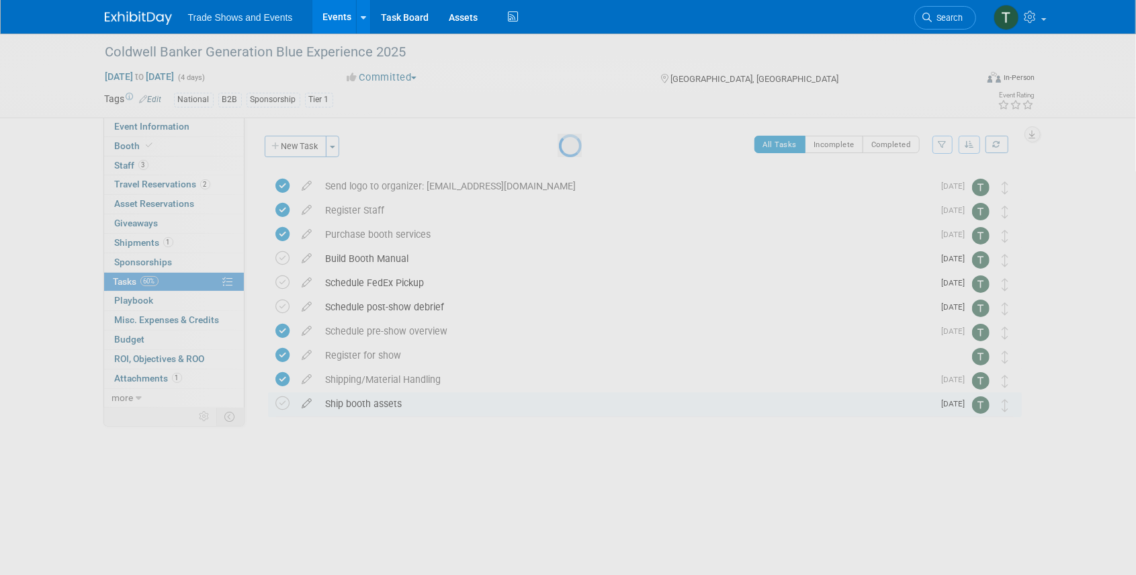
select select "8"
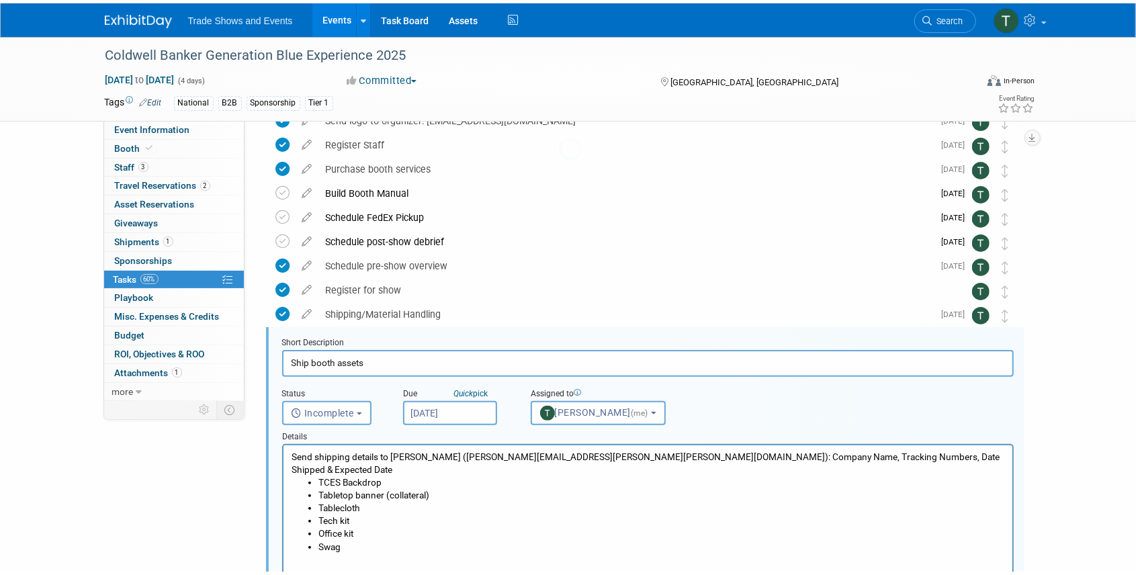
scroll to position [195, 0]
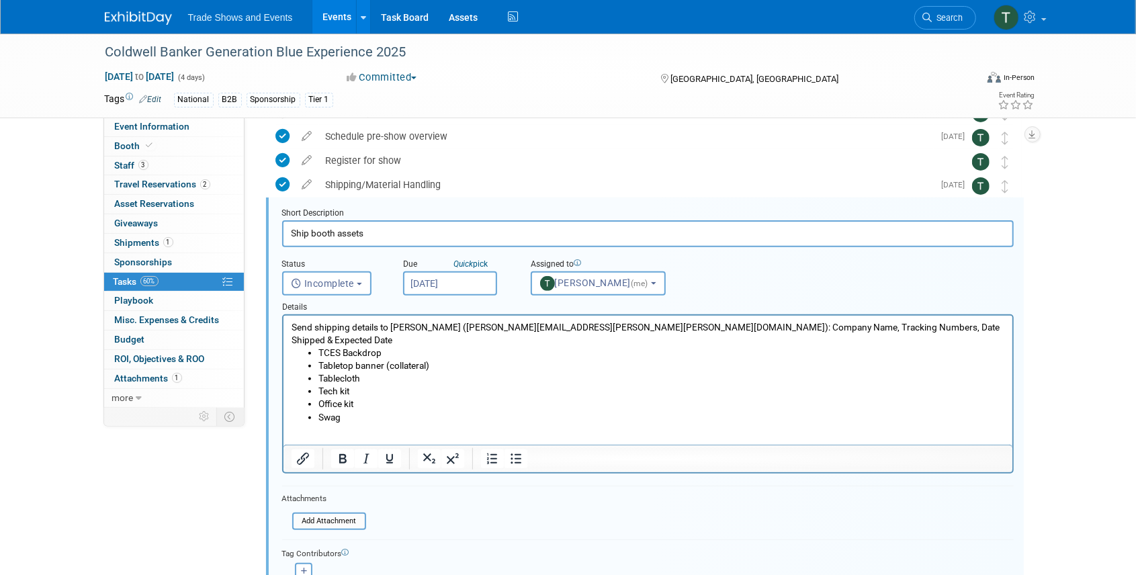
click at [449, 278] on input "Sep 1, 2025" at bounding box center [450, 283] width 94 height 24
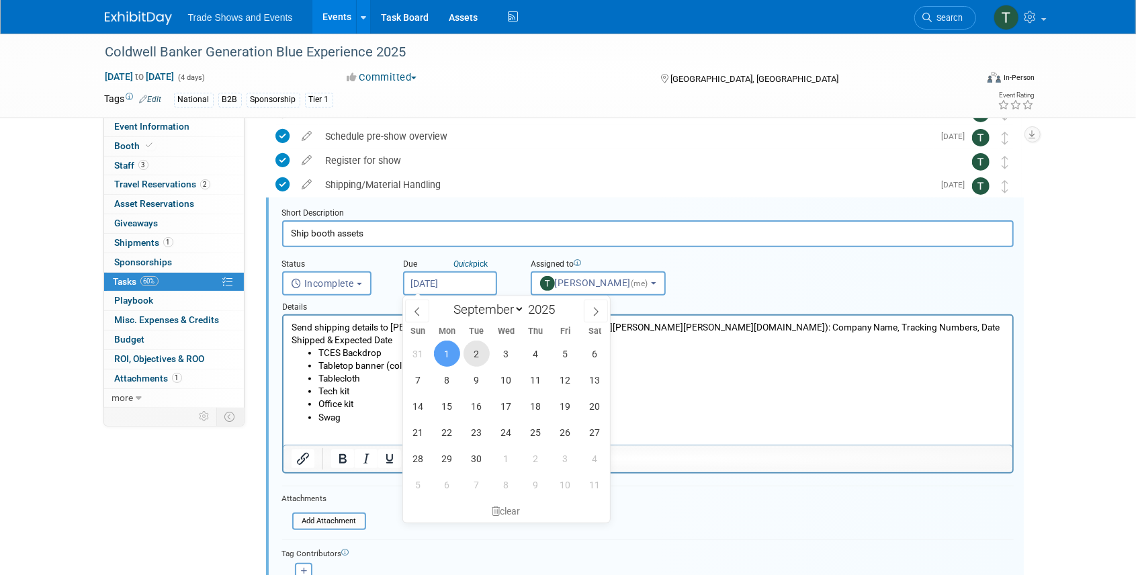
click at [480, 352] on span "2" at bounding box center [477, 354] width 26 height 26
type input "[DATE]"
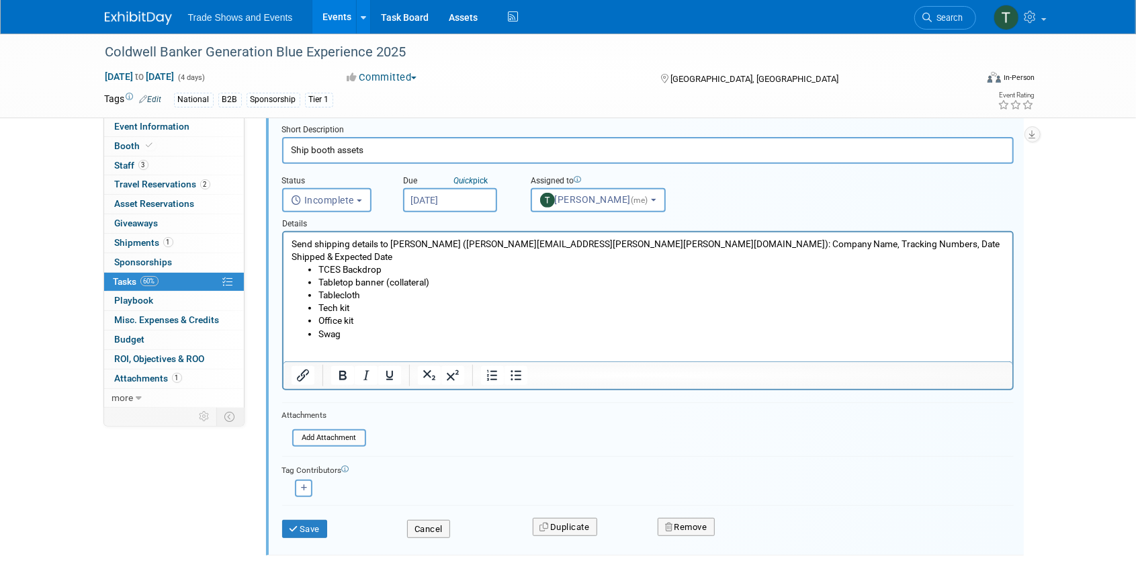
scroll to position [285, 0]
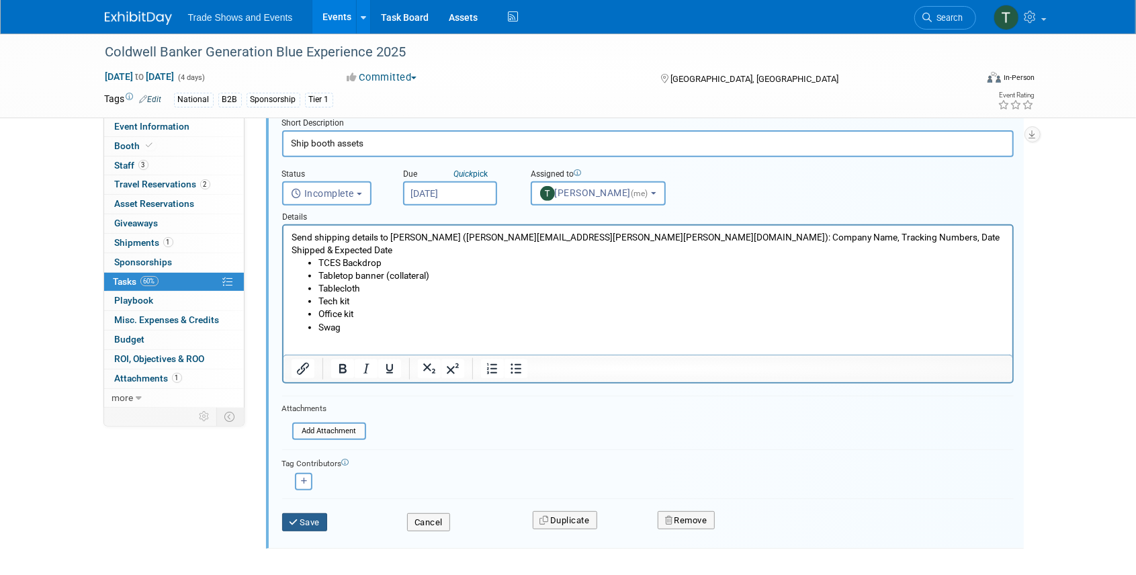
click at [294, 518] on icon "submit" at bounding box center [295, 522] width 11 height 9
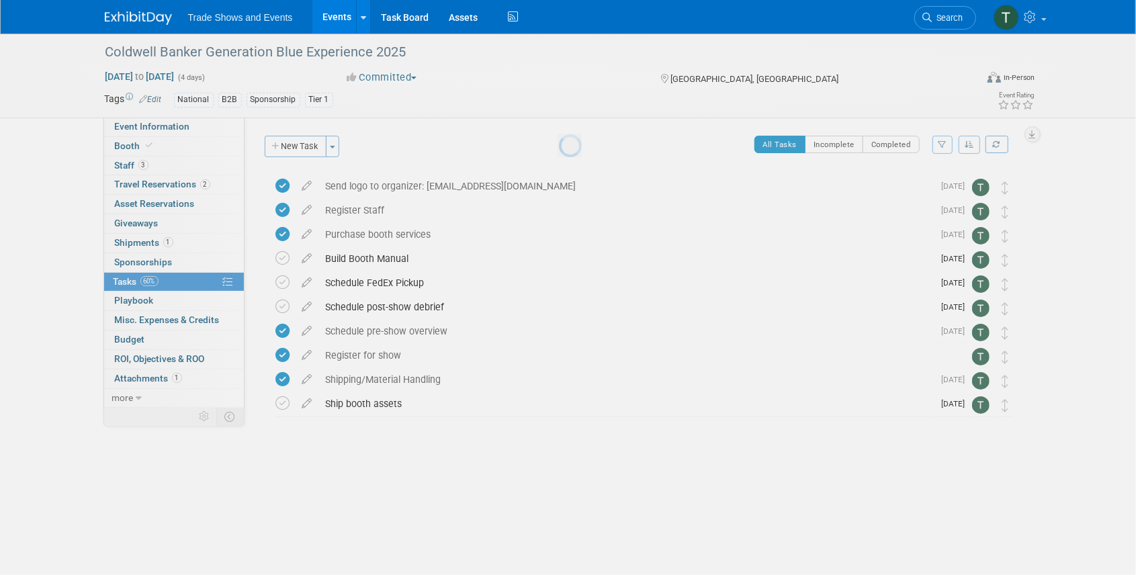
scroll to position [0, 0]
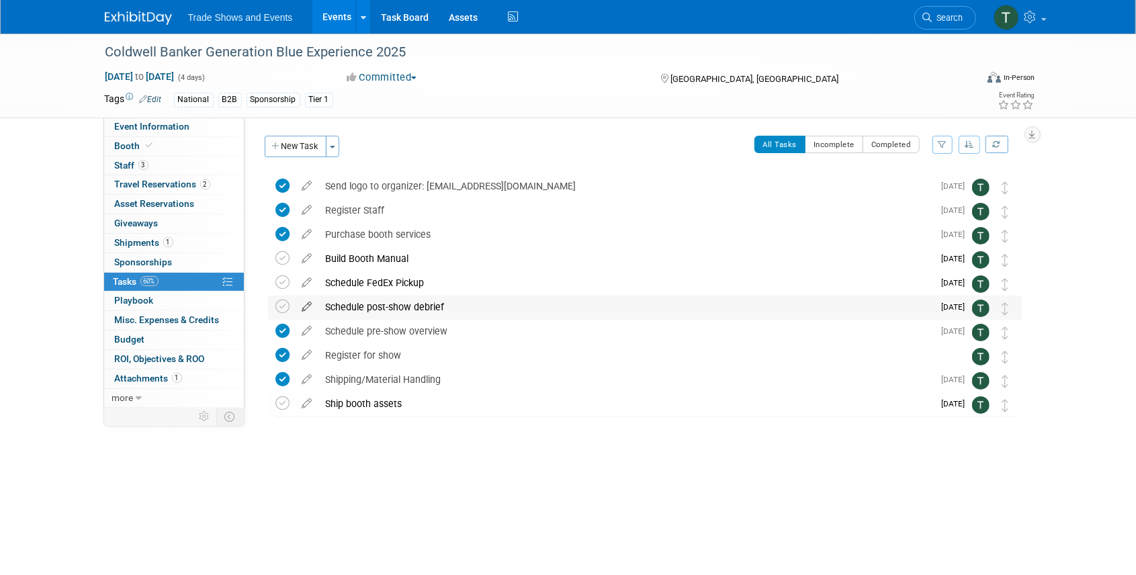
click at [306, 306] on icon at bounding box center [308, 304] width 24 height 17
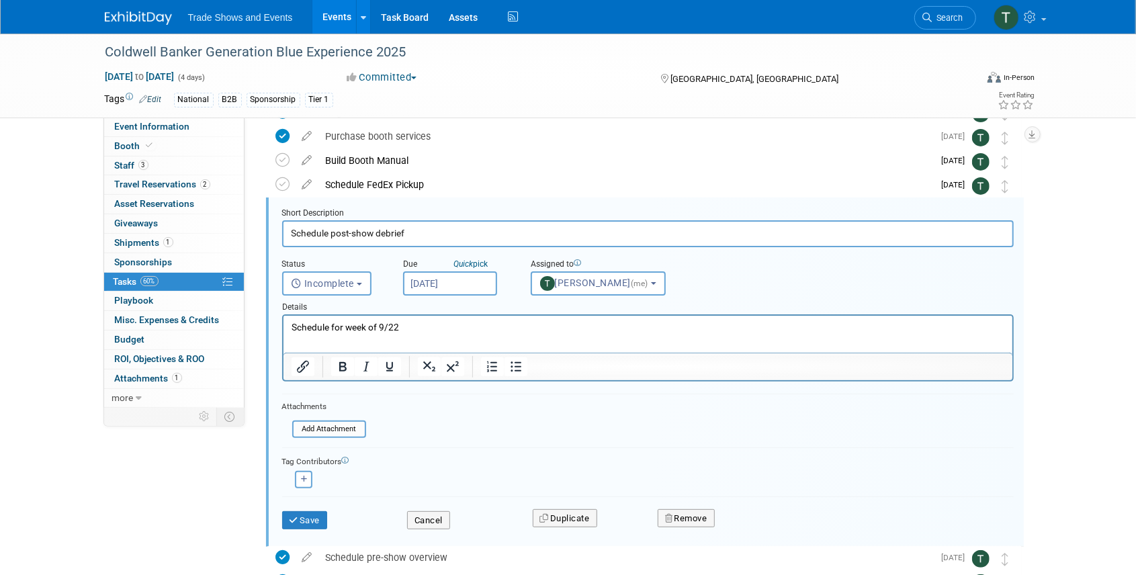
scroll to position [98, 0]
click at [439, 282] on input "Sep 1, 2025" at bounding box center [450, 283] width 94 height 24
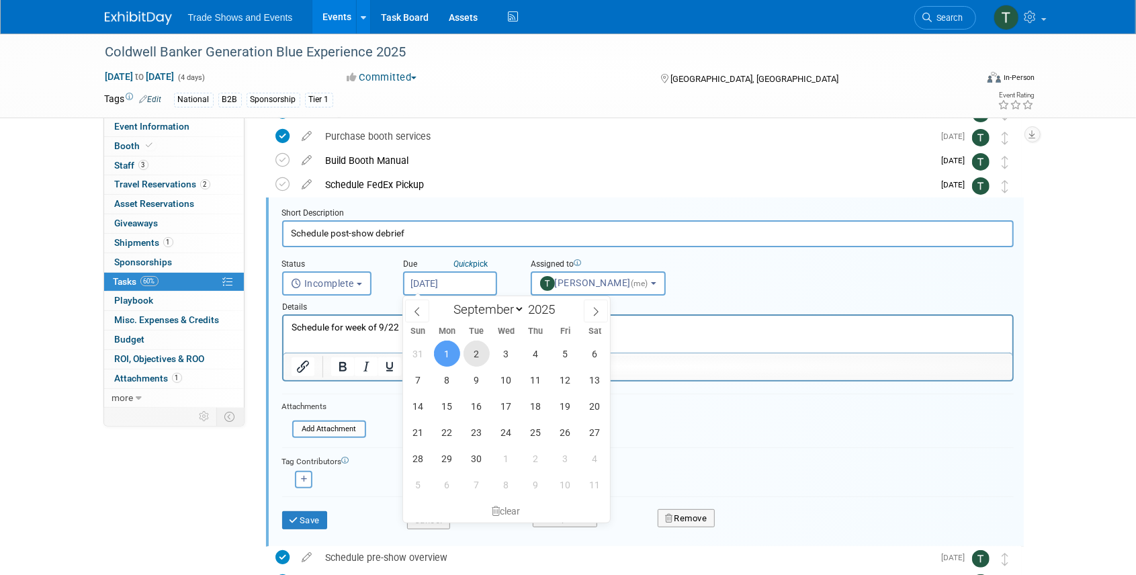
drag, startPoint x: 485, startPoint y: 348, endPoint x: 203, endPoint y: 35, distance: 421.5
click at [485, 348] on span "2" at bounding box center [477, 354] width 26 height 26
type input "[DATE]"
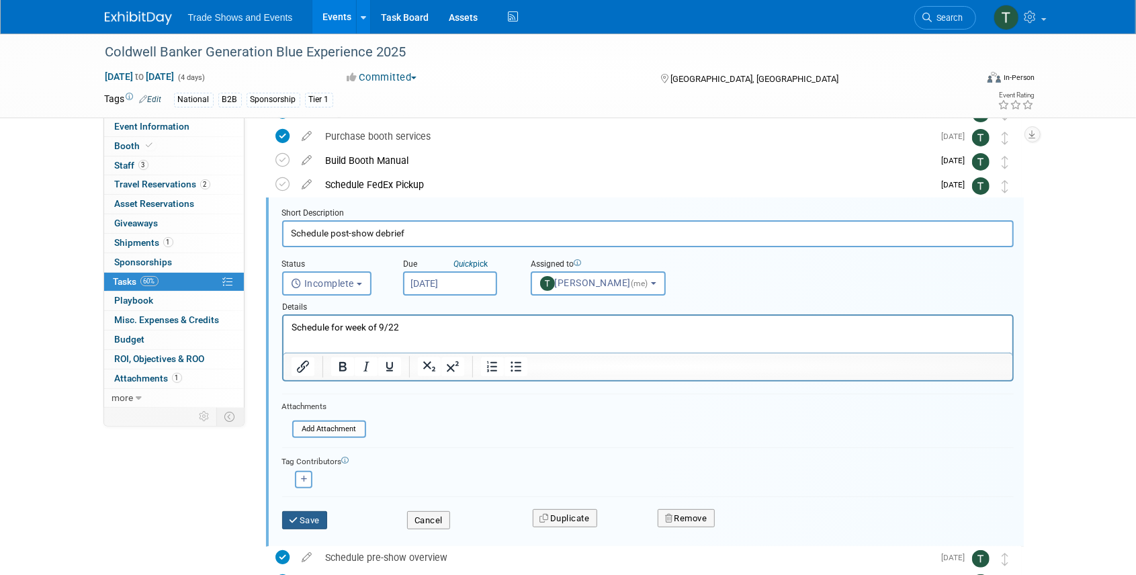
click at [312, 513] on button "Save" at bounding box center [305, 520] width 46 height 19
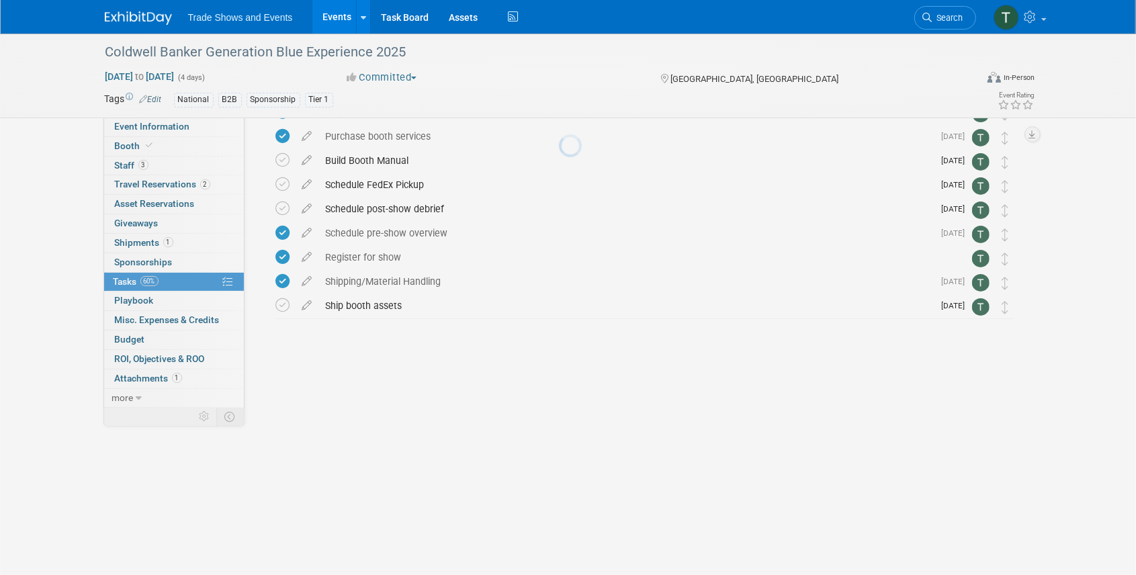
scroll to position [0, 0]
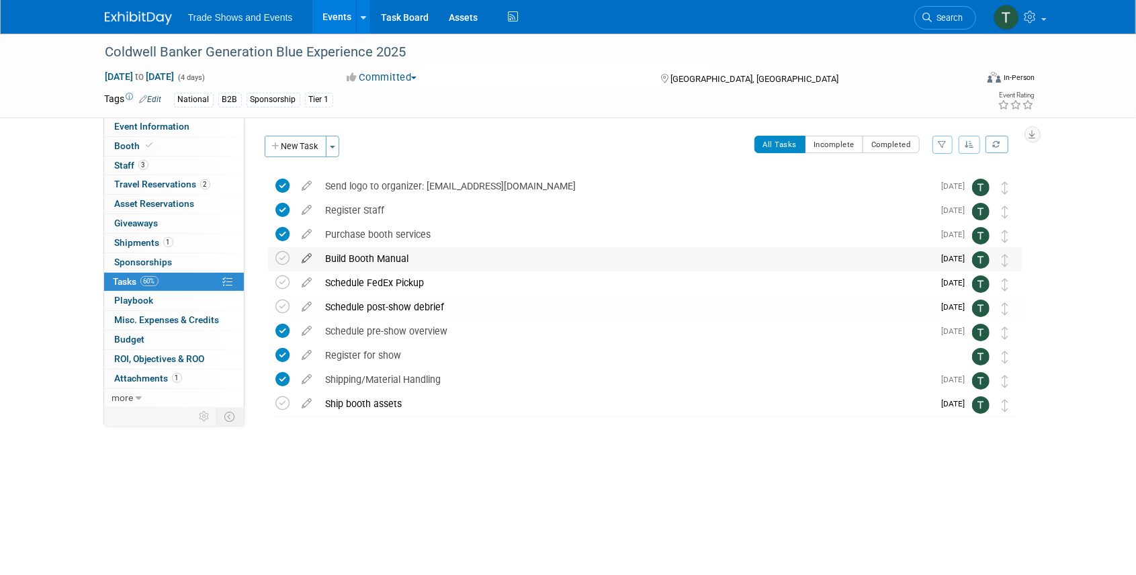
click at [309, 259] on icon at bounding box center [308, 255] width 24 height 17
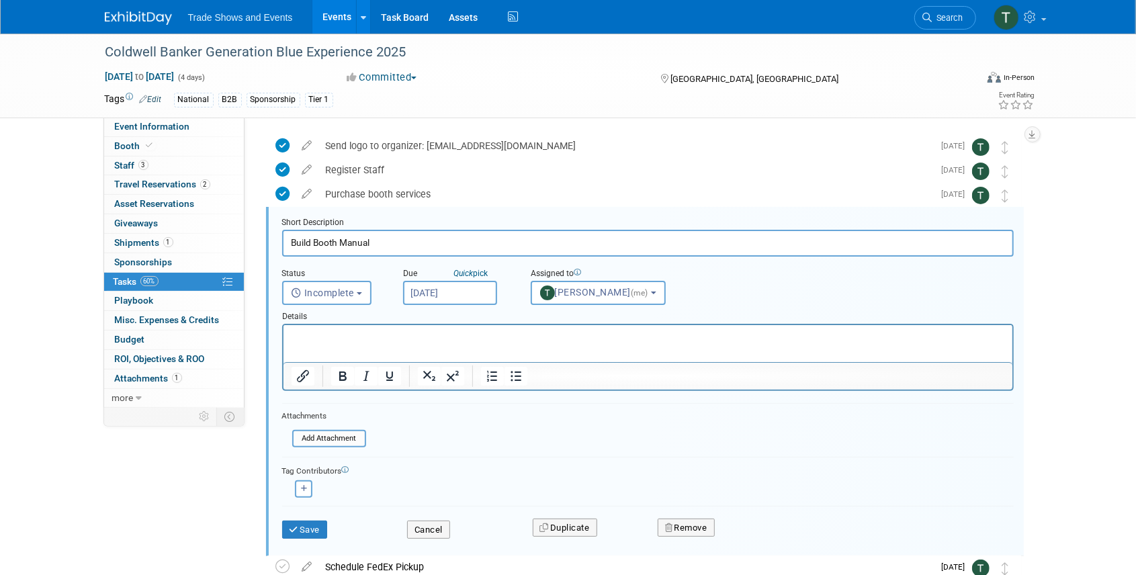
scroll to position [50, 0]
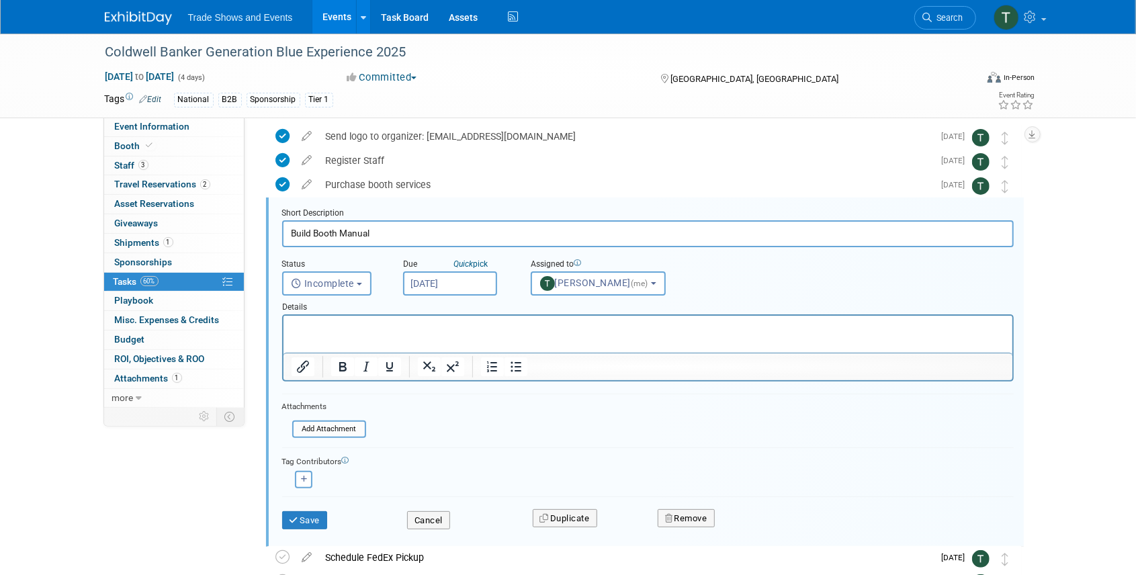
click at [451, 276] on input "Sep 1, 2025" at bounding box center [450, 283] width 94 height 24
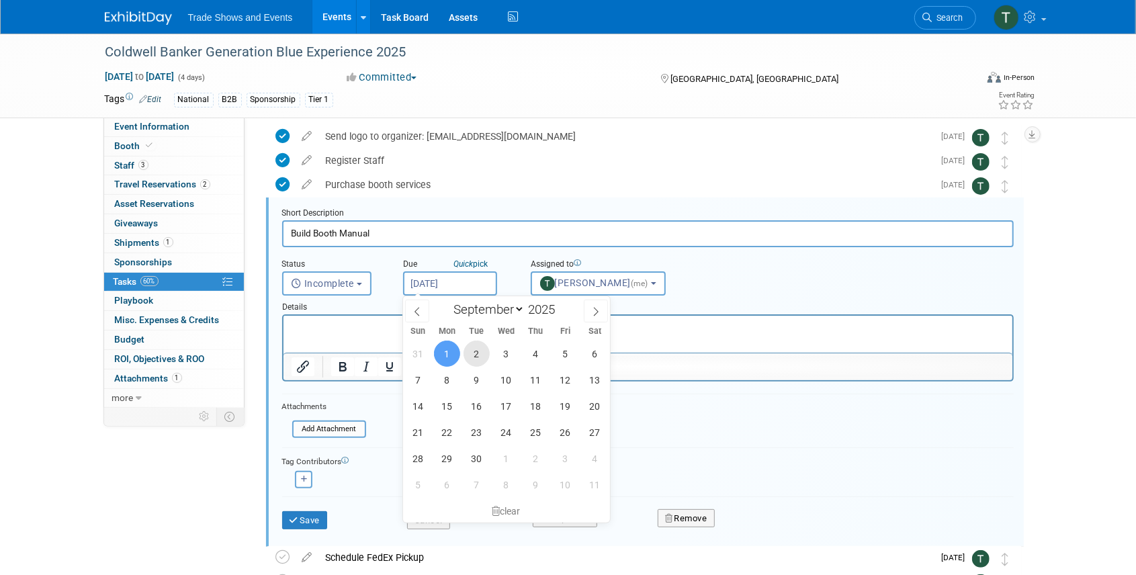
click at [478, 355] on span "2" at bounding box center [477, 354] width 26 height 26
type input "[DATE]"
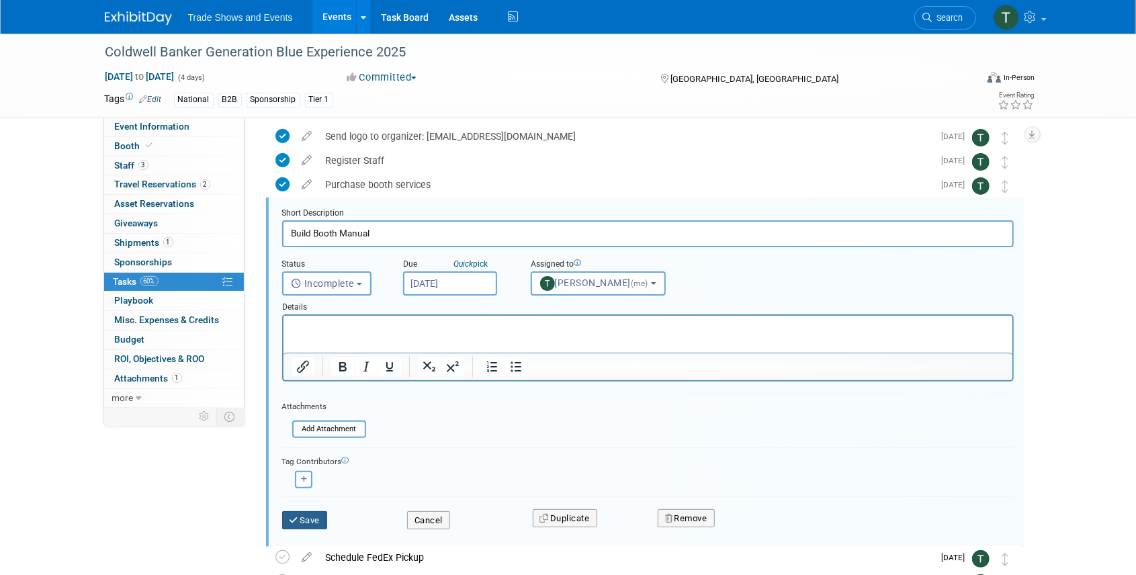
click at [296, 517] on icon "submit" at bounding box center [295, 520] width 11 height 9
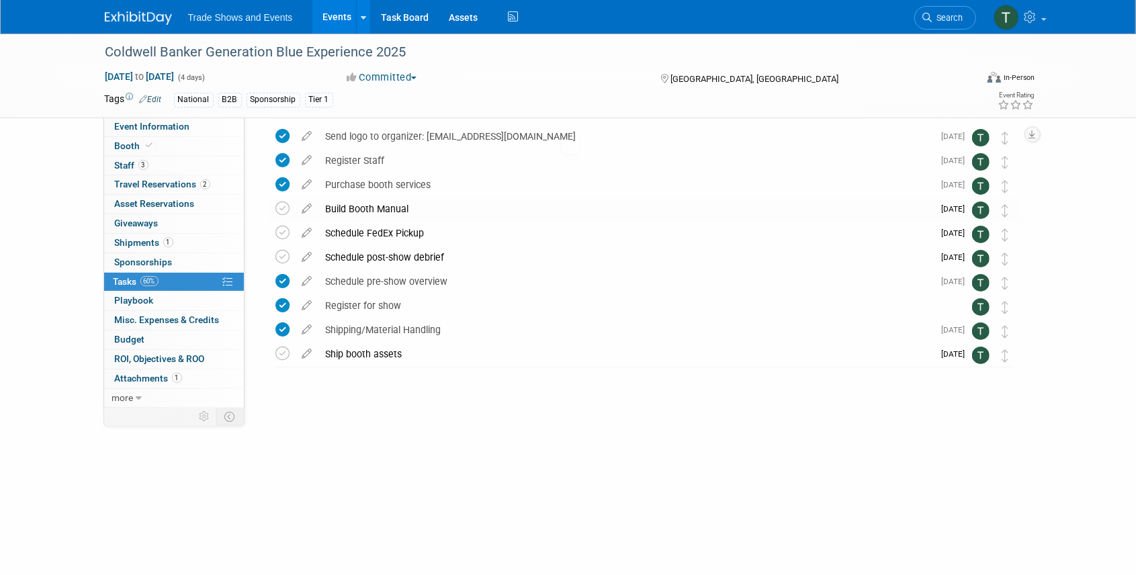
scroll to position [0, 0]
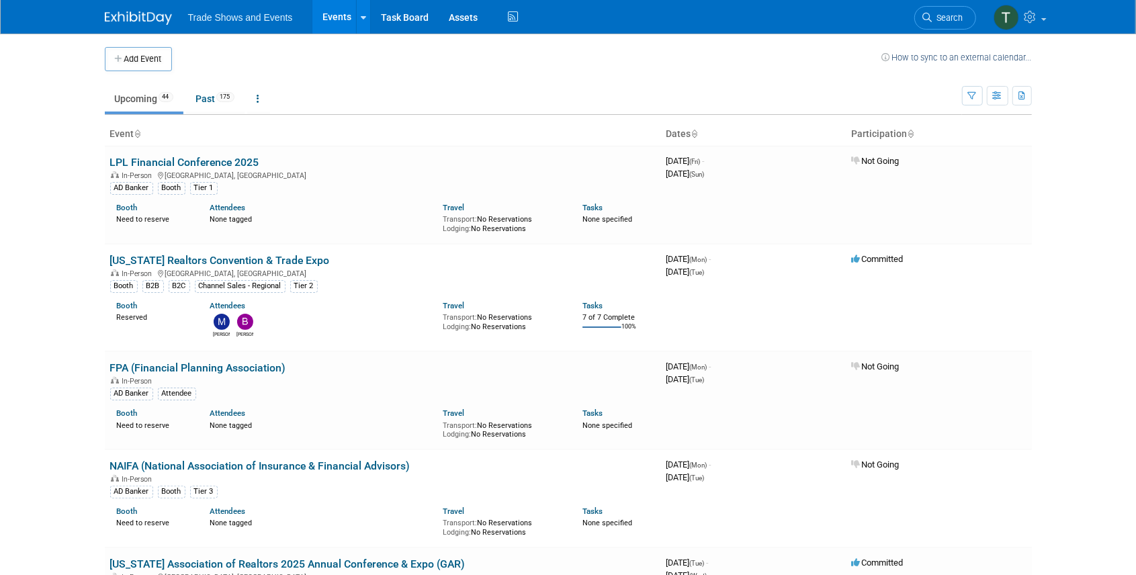
click at [933, 17] on span "Search" at bounding box center [948, 18] width 31 height 10
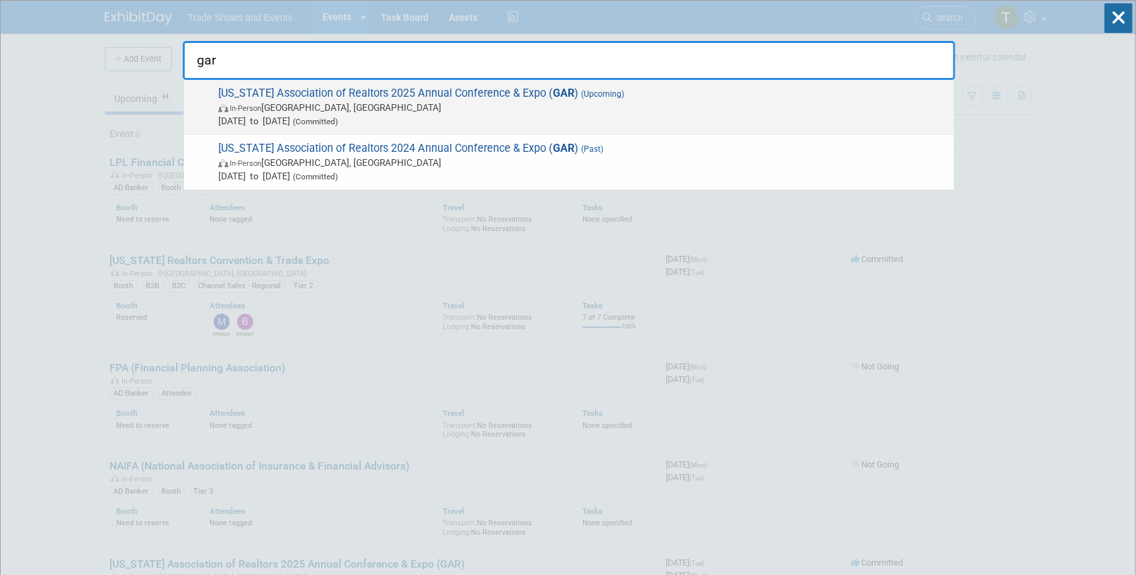
type input "gar"
click at [336, 88] on span "[US_STATE] Association of Realtors 2025 Annual Conference & Expo ( GAR ) (Upcom…" at bounding box center [580, 107] width 733 height 41
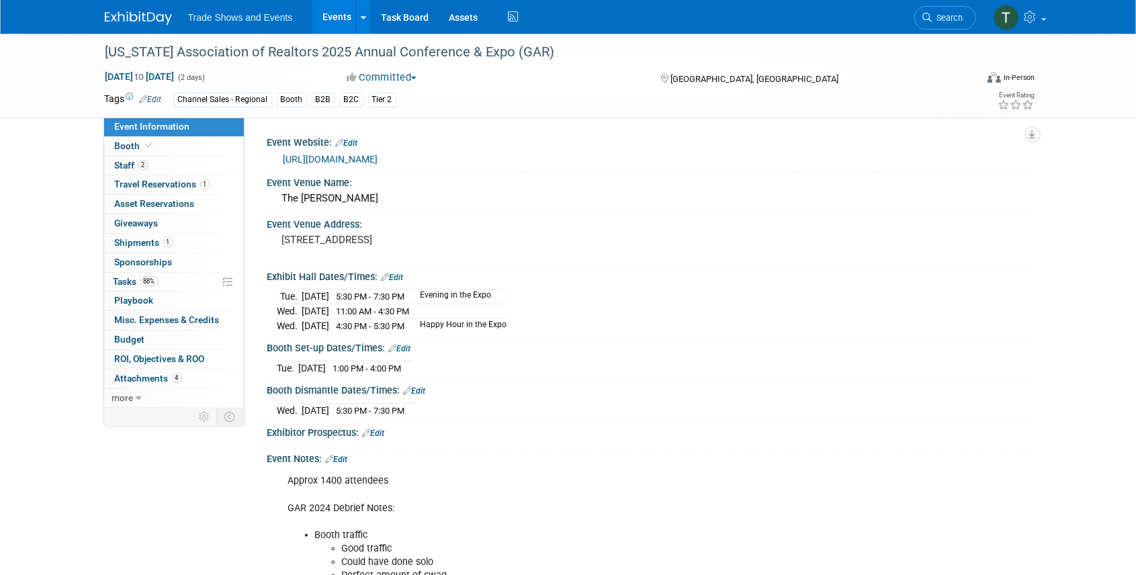
scroll to position [44, 0]
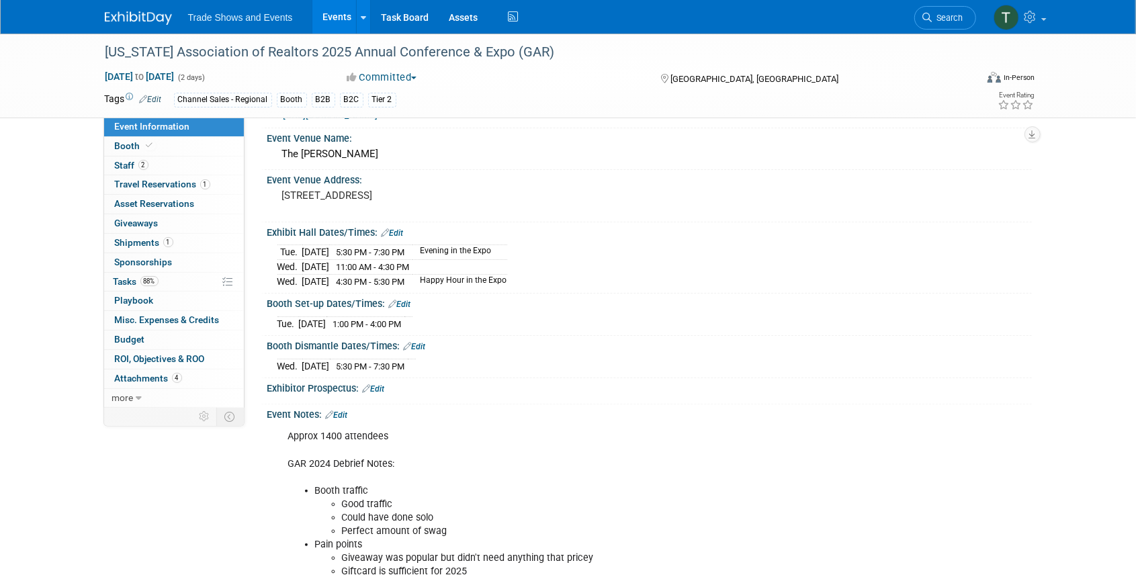
click at [407, 304] on link "Edit" at bounding box center [400, 304] width 22 height 9
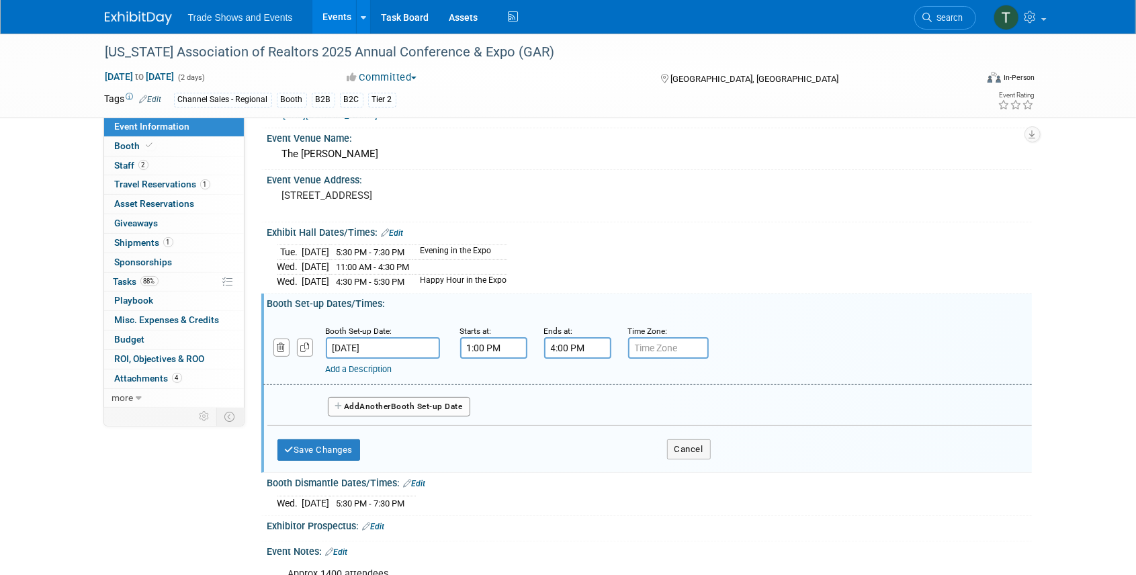
click at [357, 367] on link "Add a Description" at bounding box center [359, 369] width 67 height 10
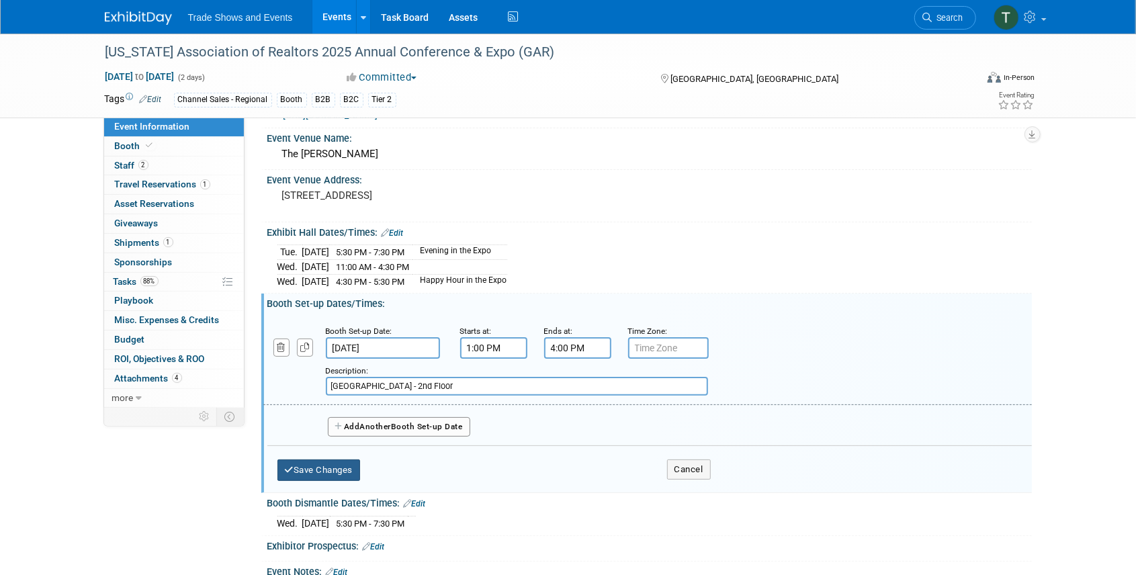
type input "[GEOGRAPHIC_DATA] - 2nd Floor"
click at [325, 462] on button "Save Changes" at bounding box center [318, 470] width 83 height 21
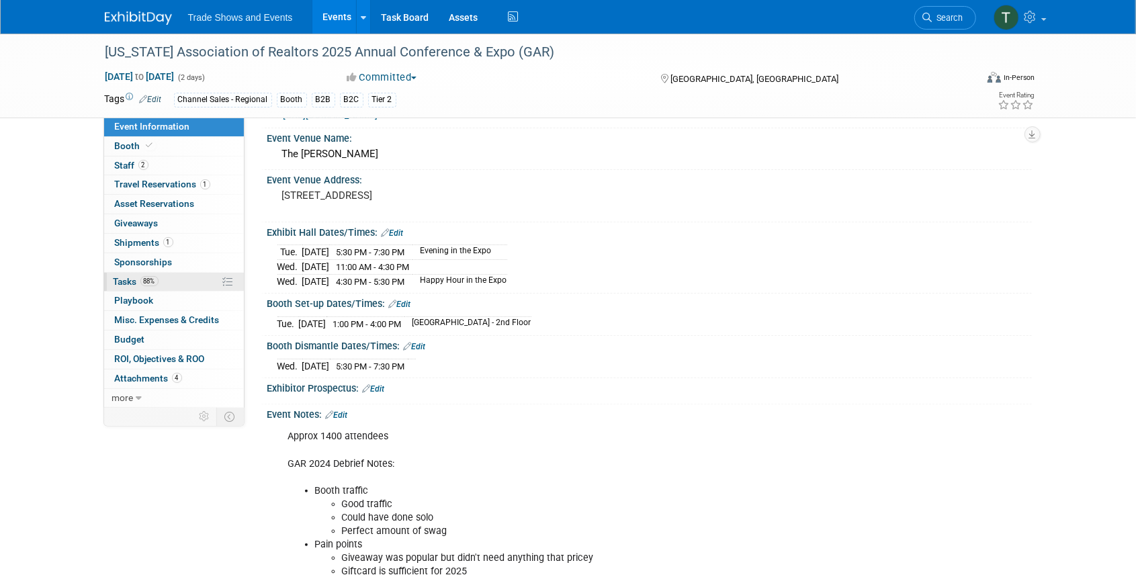
click at [125, 285] on link "88% Tasks 88%" at bounding box center [174, 282] width 140 height 19
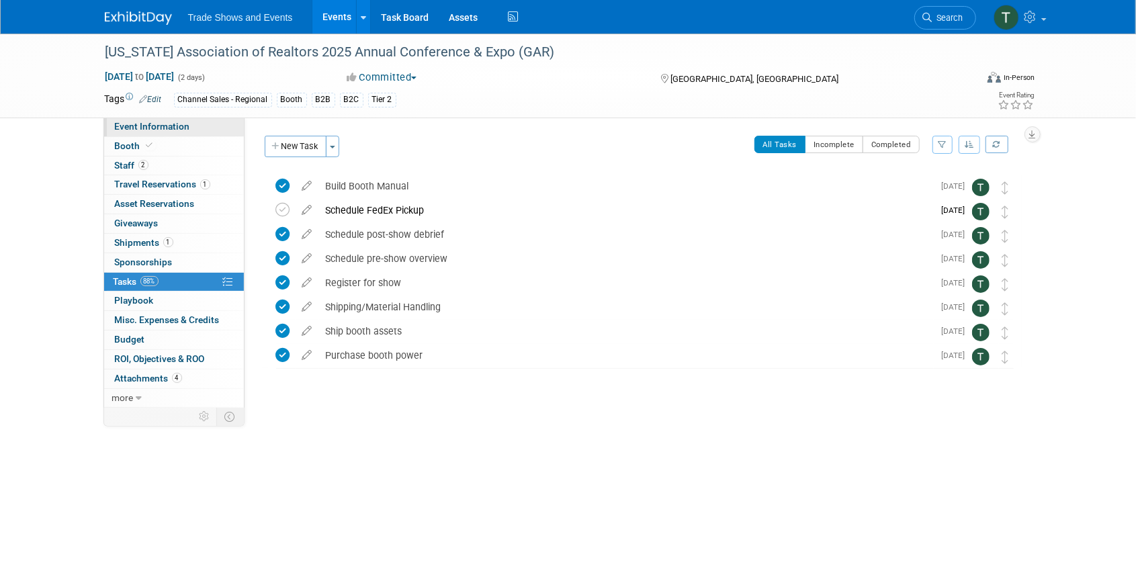
click at [158, 128] on span "Event Information" at bounding box center [152, 126] width 75 height 11
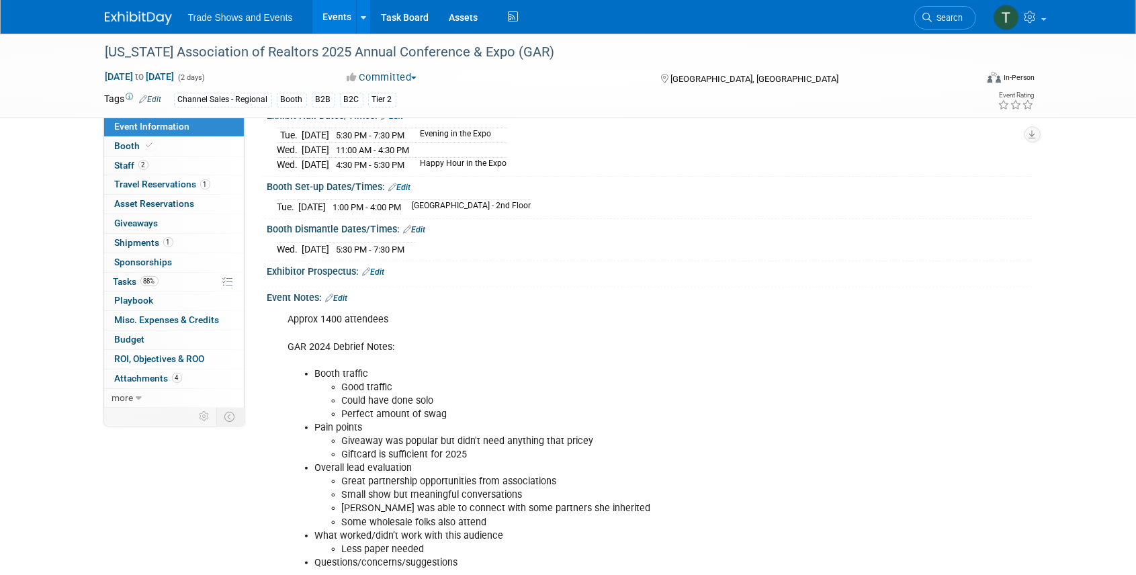
scroll to position [189, 0]
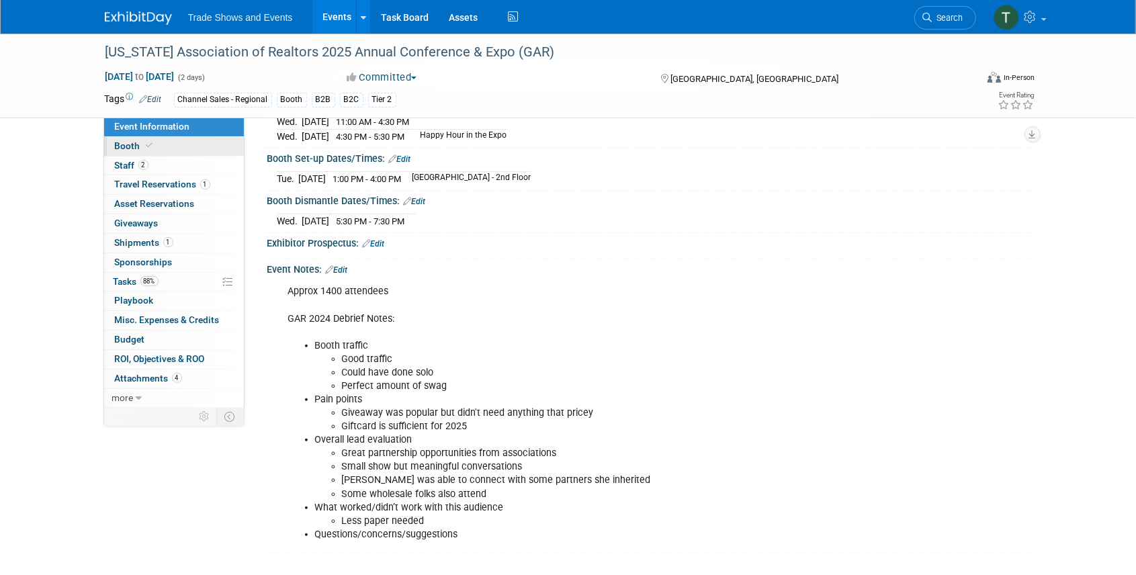
click at [157, 144] on link "Booth" at bounding box center [174, 146] width 140 height 19
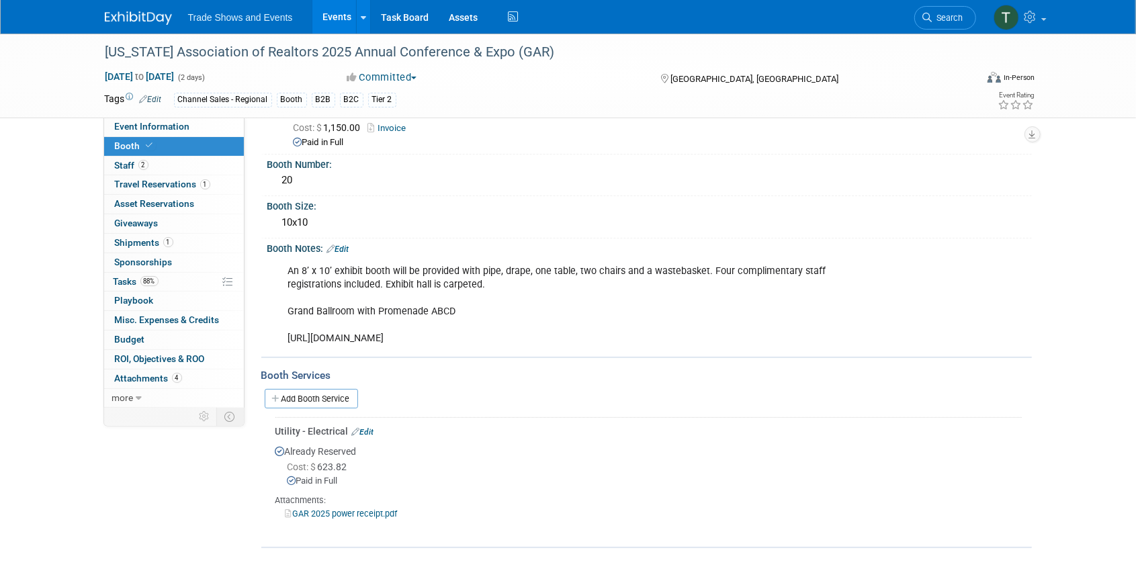
scroll to position [61, 0]
click at [347, 245] on link "Edit" at bounding box center [338, 249] width 22 height 9
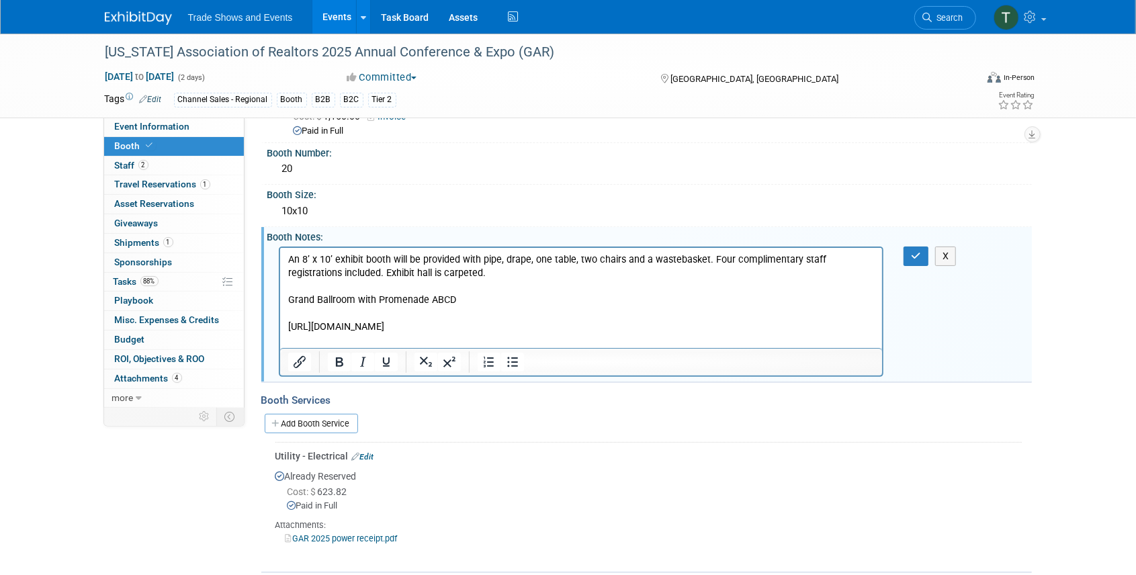
scroll to position [0, 0]
click at [419, 333] on p "An 8’ x 10’ exhibit booth will be provided with pipe, drape, one table, two cha…" at bounding box center [581, 293] width 587 height 81
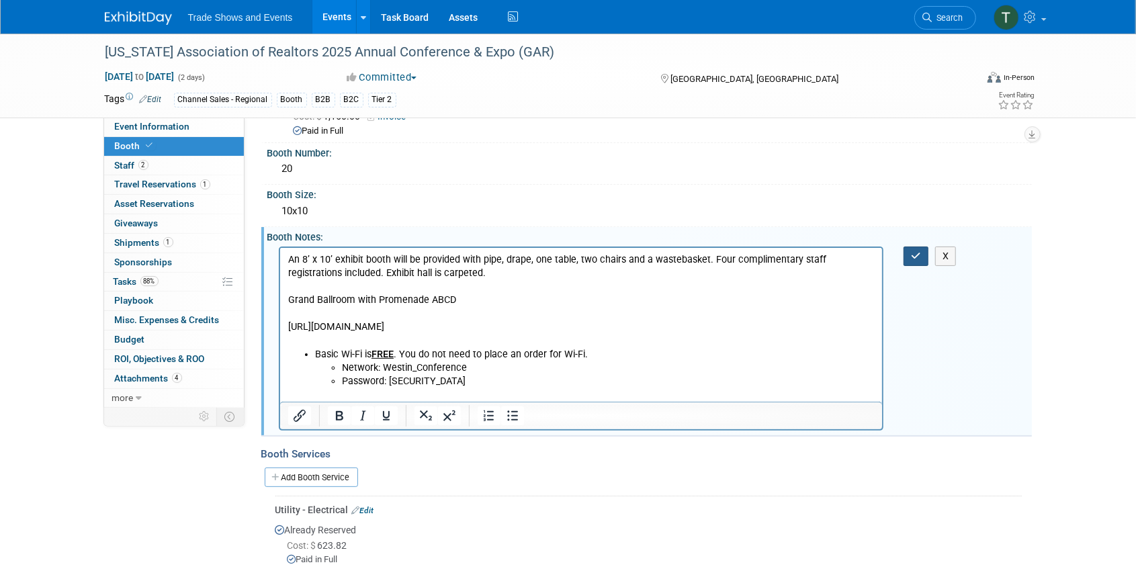
click at [914, 259] on button "button" at bounding box center [916, 256] width 25 height 19
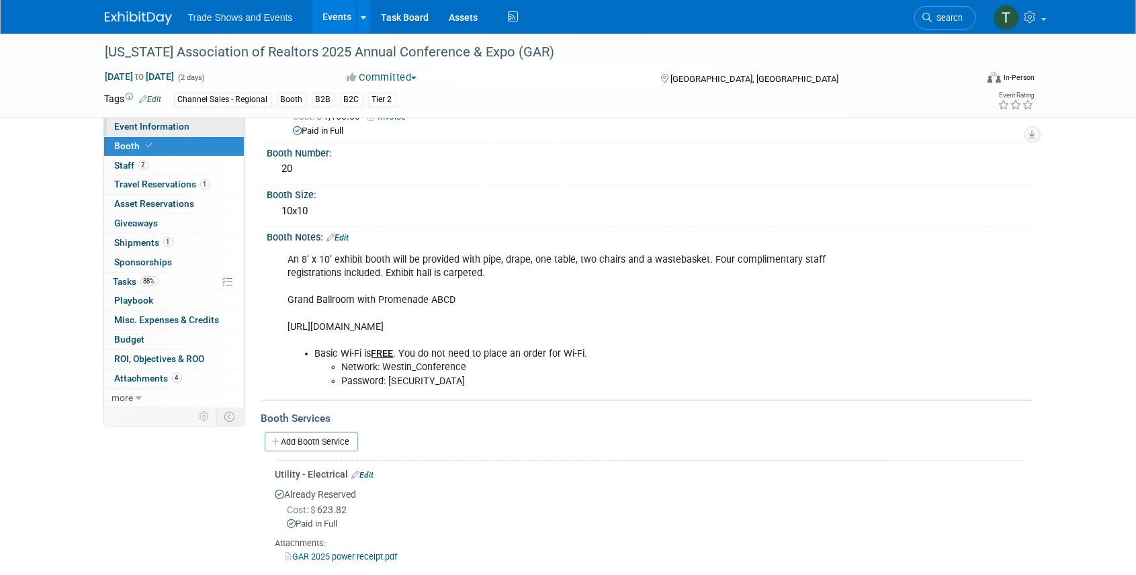
click at [145, 129] on span "Event Information" at bounding box center [152, 126] width 75 height 11
